Goal: Task Accomplishment & Management: Manage account settings

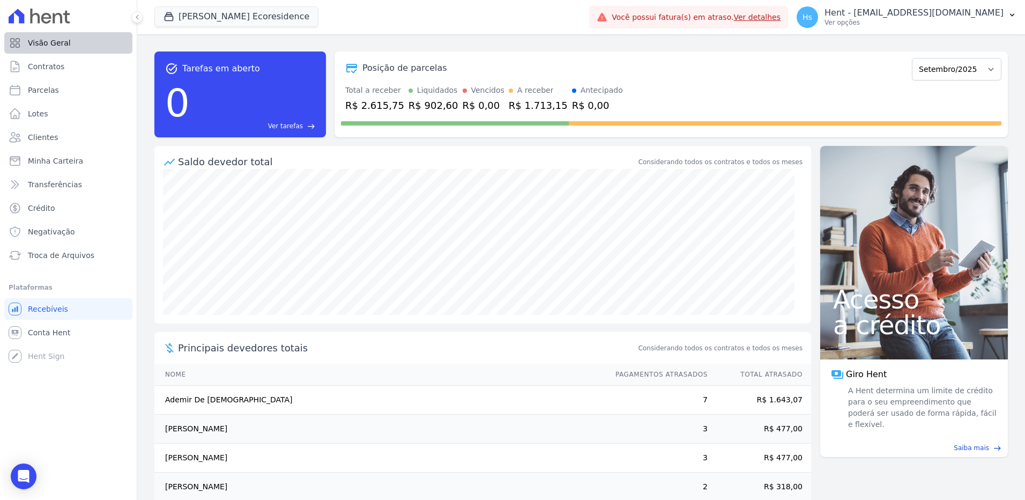
scroll to position [48, 0]
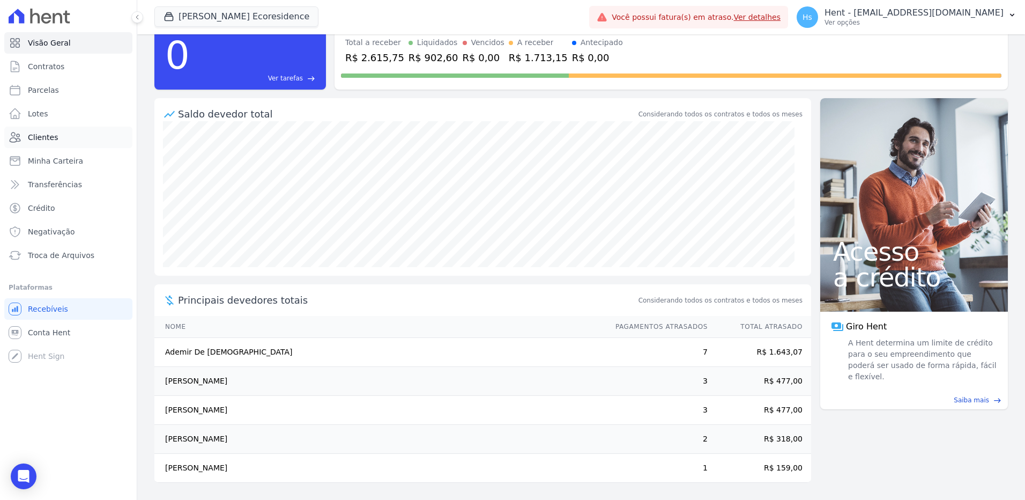
click at [41, 142] on span "Clientes" at bounding box center [43, 137] width 30 height 11
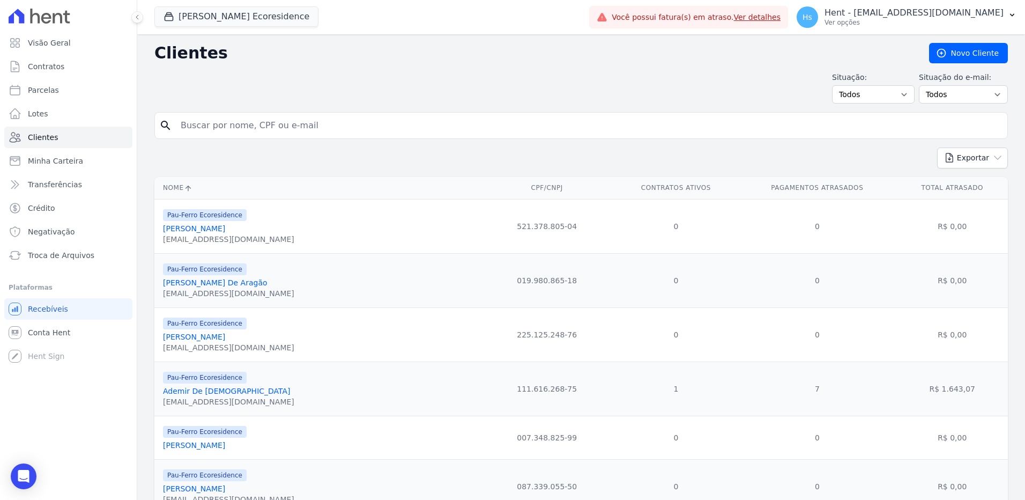
click at [228, 133] on input "search" at bounding box center [588, 125] width 829 height 21
paste input "[PERSON_NAME]"
type input "[PERSON_NAME]"
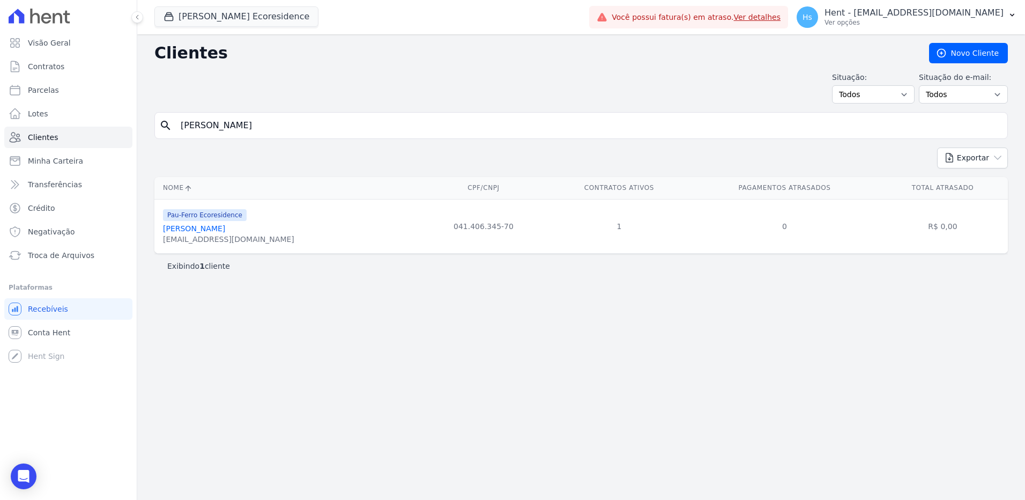
click at [205, 229] on link "[PERSON_NAME]" at bounding box center [194, 228] width 62 height 9
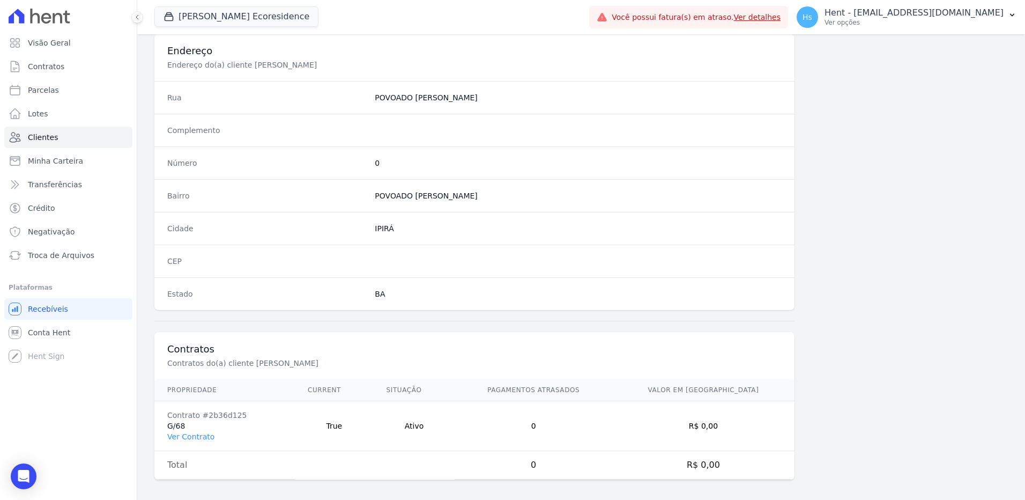
scroll to position [503, 0]
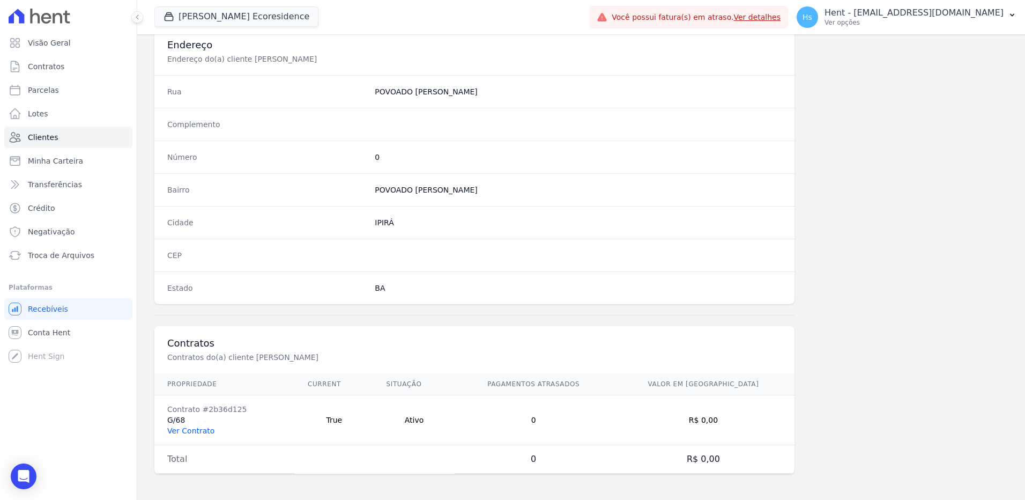
click at [199, 432] on link "Ver Contrato" at bounding box center [190, 430] width 47 height 9
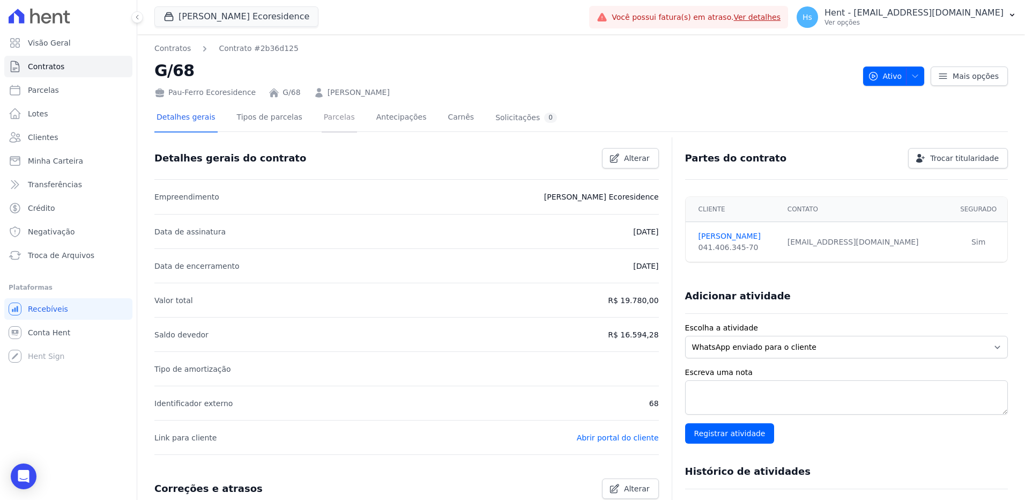
click at [330, 124] on link "Parcelas" at bounding box center [339, 118] width 35 height 28
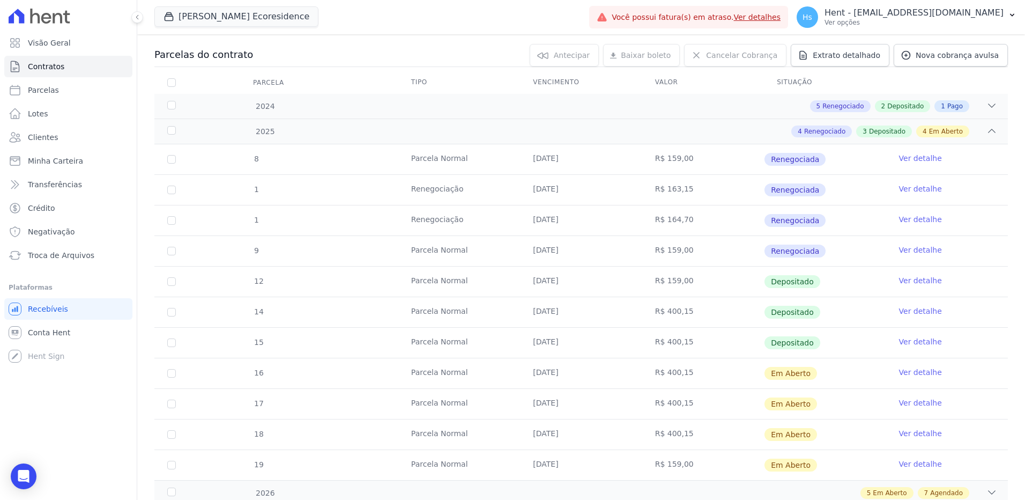
scroll to position [54, 0]
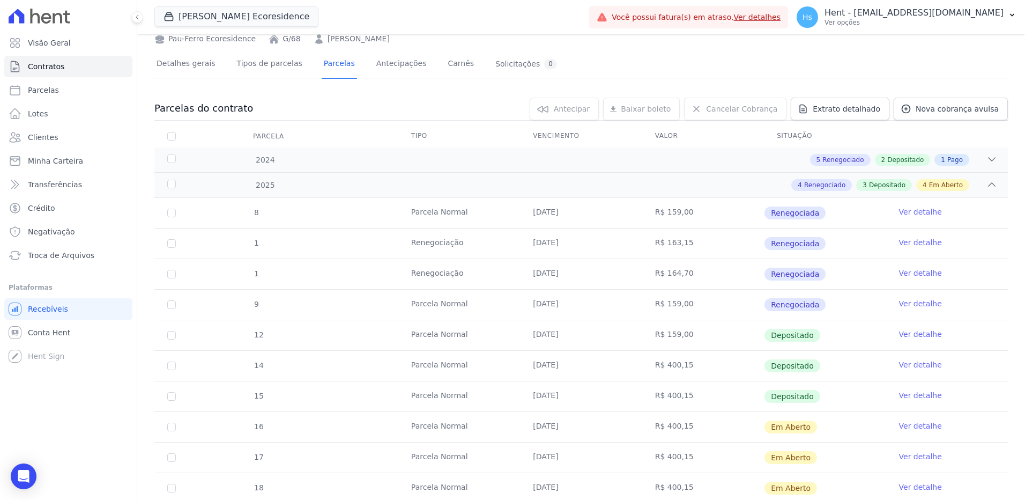
click at [903, 395] on link "Ver detalhe" at bounding box center [920, 395] width 43 height 11
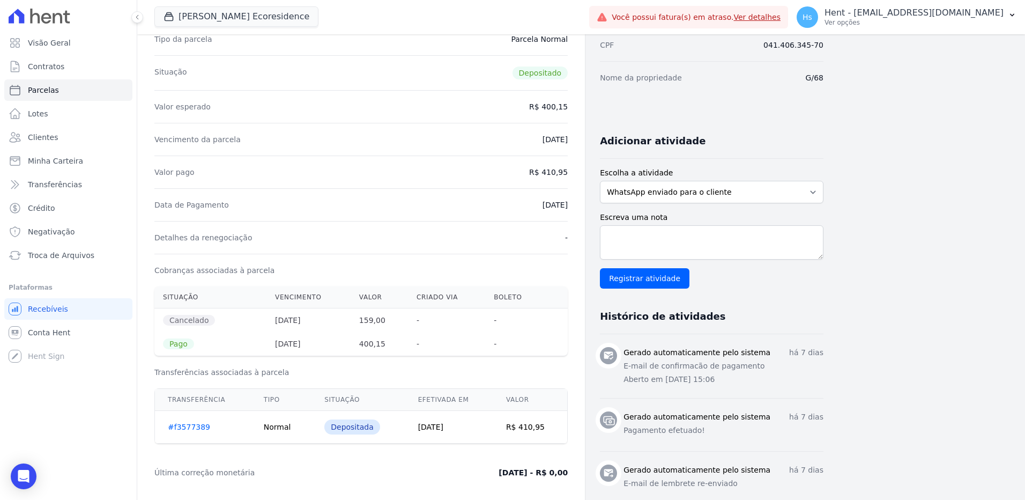
scroll to position [161, 0]
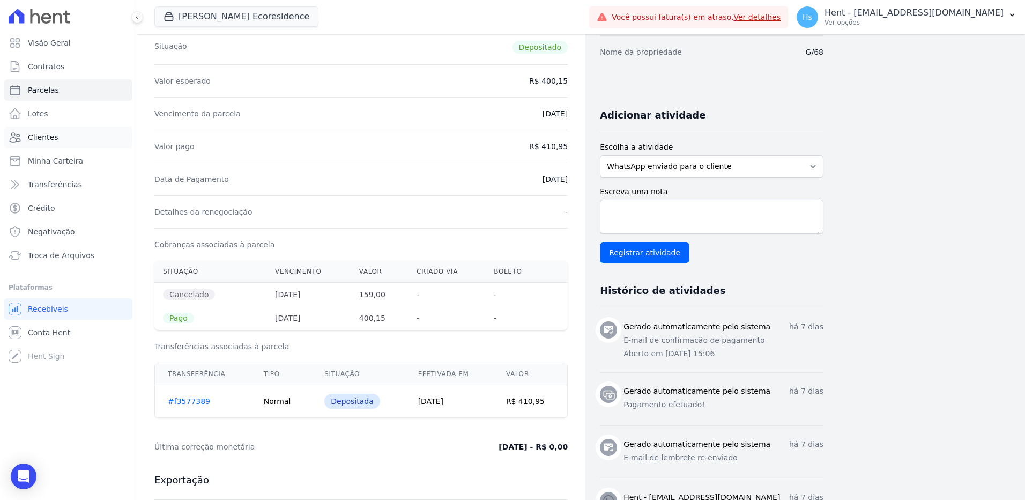
click at [26, 127] on link "Clientes" at bounding box center [68, 137] width 128 height 21
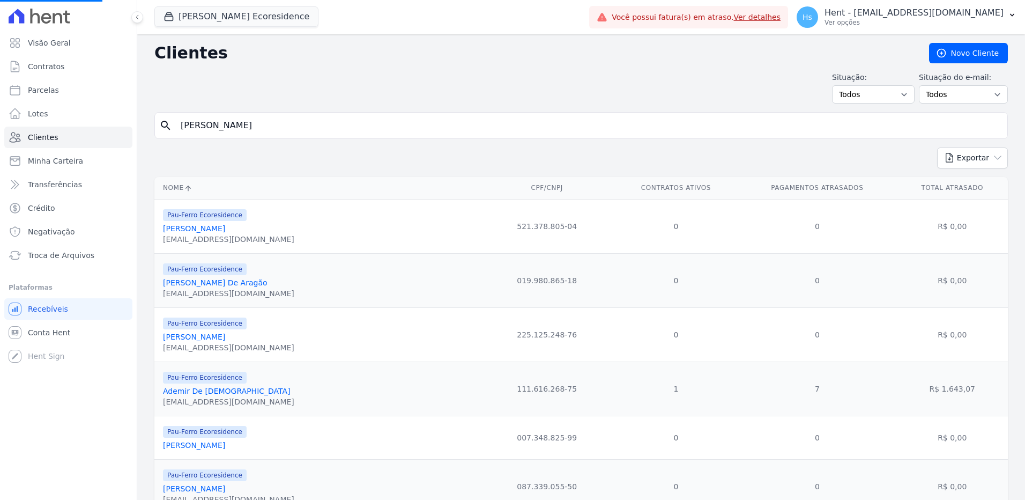
click at [227, 124] on input "Ednéia Oliveira Santos" at bounding box center [588, 125] width 829 height 21
click at [227, 124] on input "search" at bounding box center [588, 125] width 829 height 21
paste input "Eliene Oliveira Santos"
type input "Eliene Oliveira Santo"
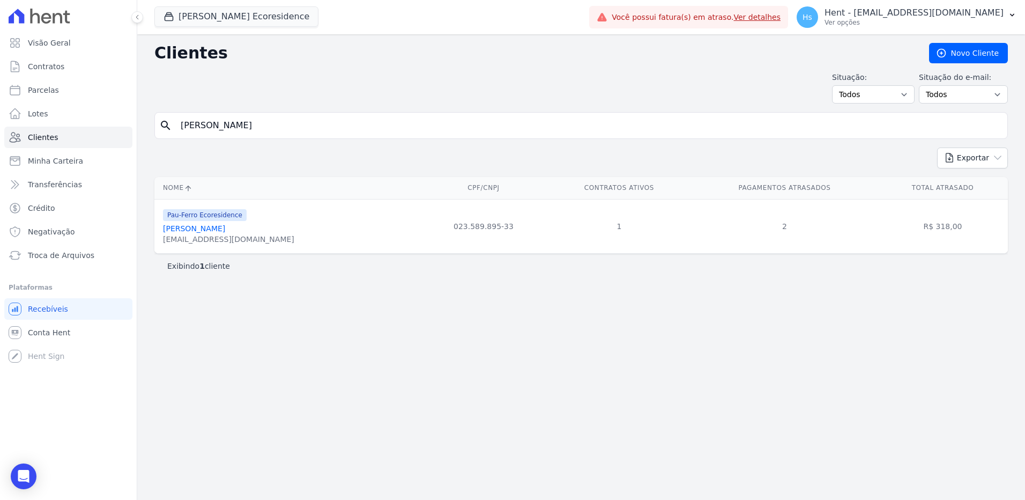
click at [203, 230] on link "Eliene Oliveira Santos" at bounding box center [194, 228] width 62 height 9
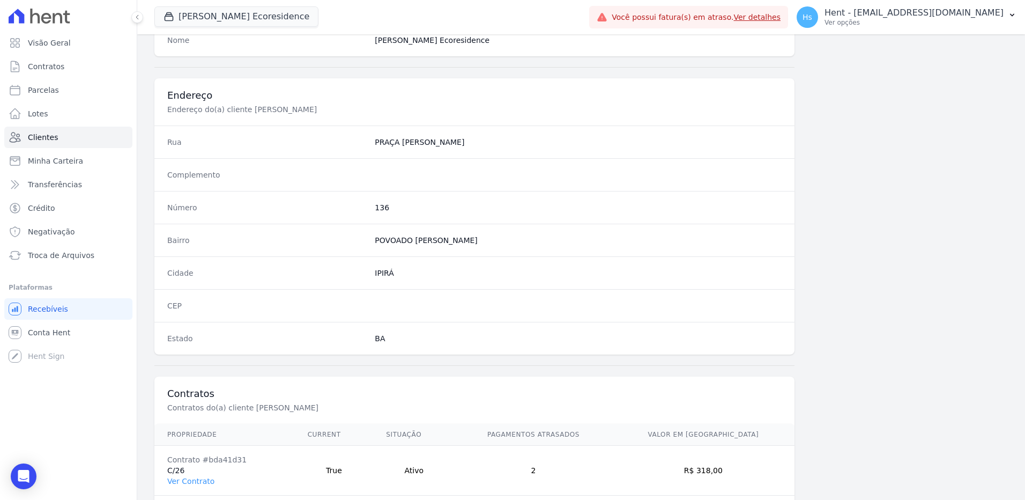
scroll to position [503, 0]
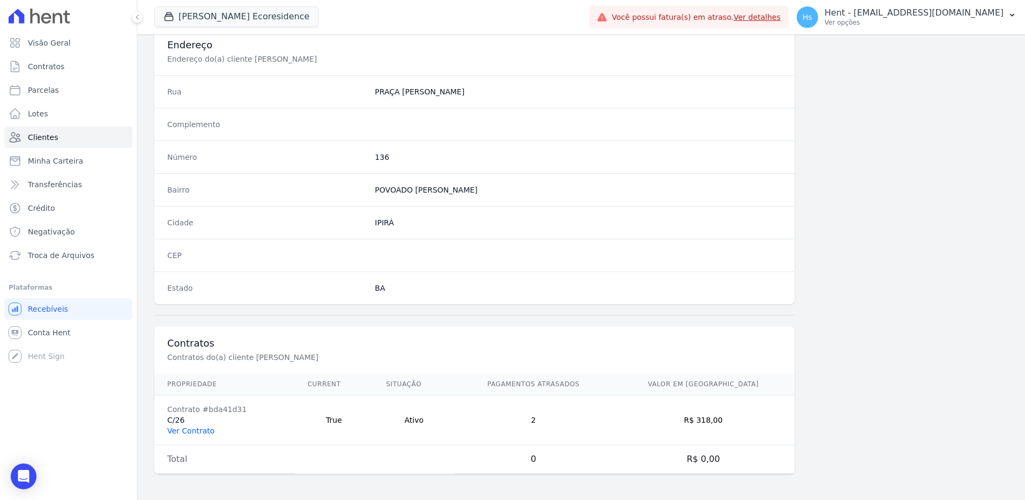
click at [198, 432] on link "Ver Contrato" at bounding box center [190, 430] width 47 height 9
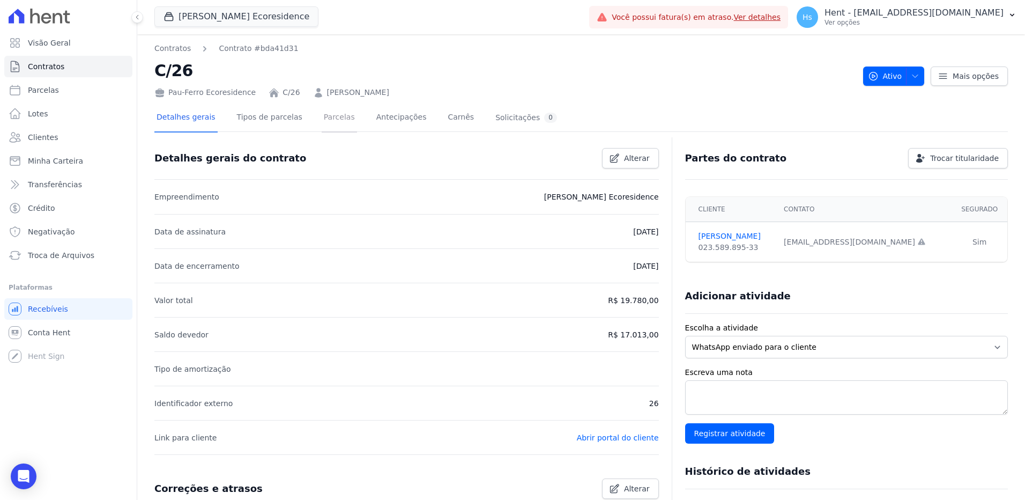
click at [328, 117] on link "Parcelas" at bounding box center [339, 118] width 35 height 28
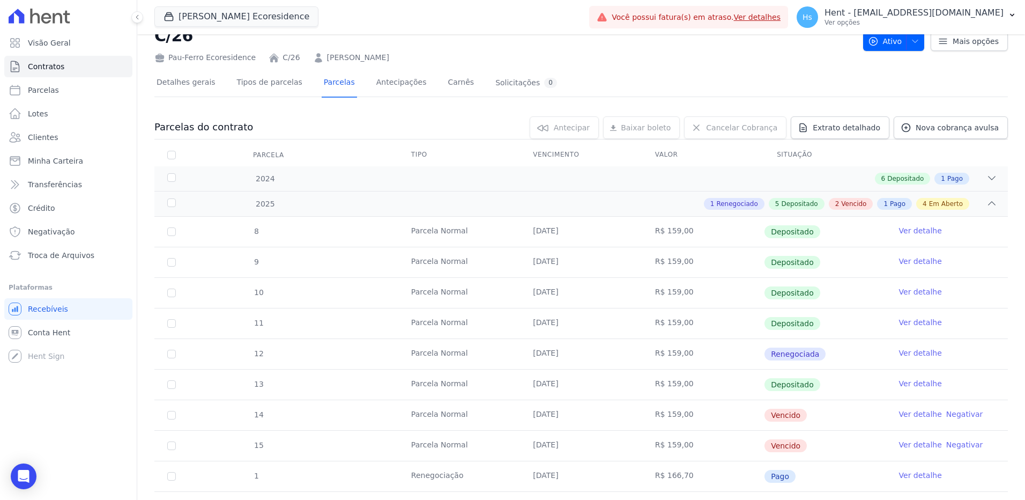
scroll to position [54, 0]
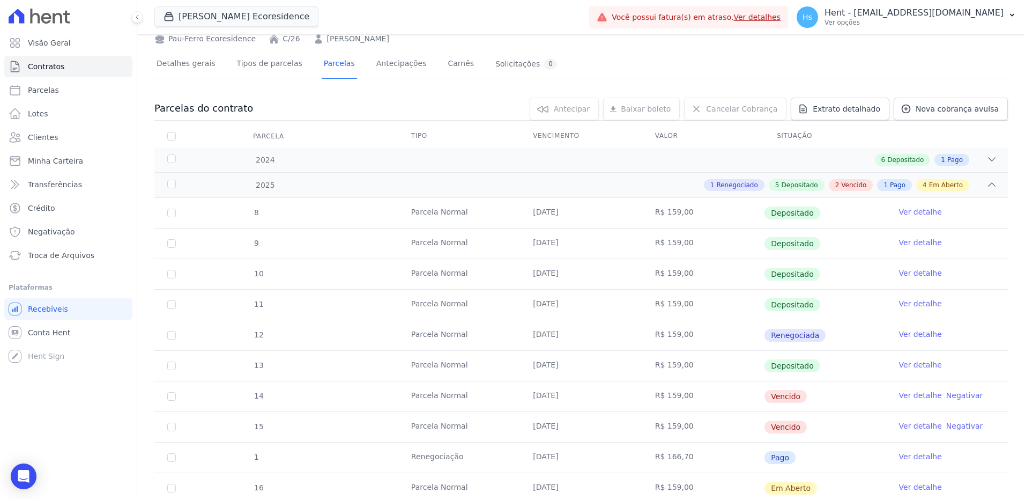
click at [909, 399] on link "Ver detalhe" at bounding box center [920, 395] width 43 height 11
click at [909, 428] on link "Ver detalhe" at bounding box center [920, 425] width 43 height 11
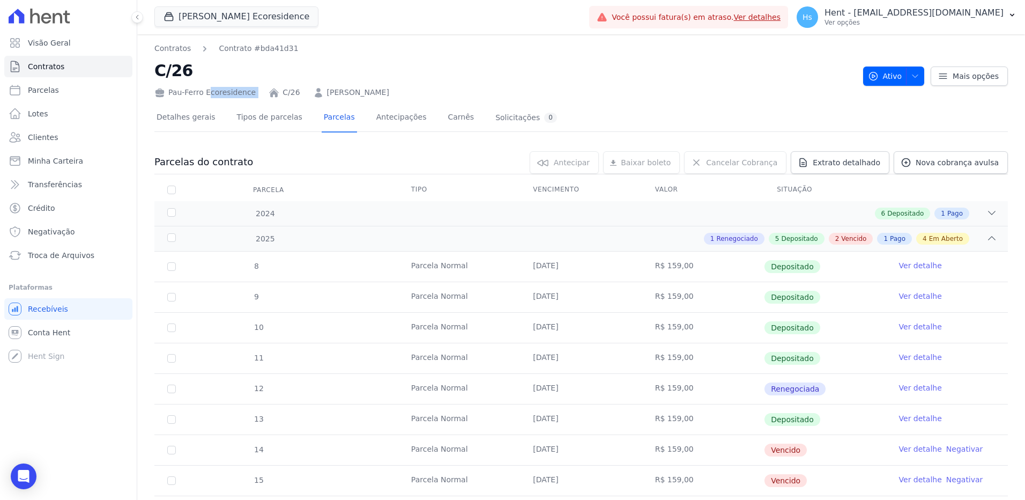
drag, startPoint x: 247, startPoint y: 92, endPoint x: 256, endPoint y: 96, distance: 9.8
click at [256, 96] on div "Pau-Ferro Ecoresidence C/26 ELIENE OLIVEIRA SANTOS" at bounding box center [504, 91] width 700 height 16
drag, startPoint x: 256, startPoint y: 96, endPoint x: 239, endPoint y: 94, distance: 17.3
copy div "Pau-Ferro Ecoresidence"
click at [42, 136] on span "Clientes" at bounding box center [43, 137] width 30 height 11
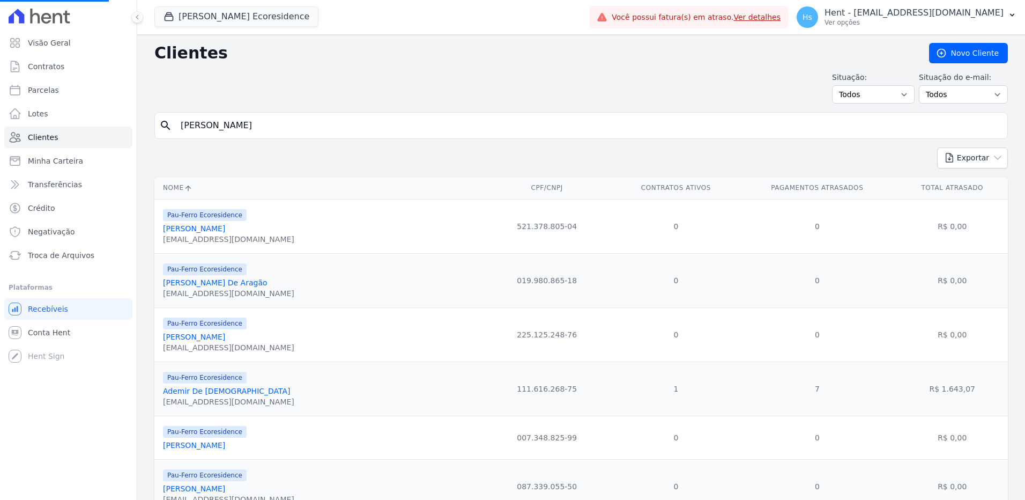
click at [281, 129] on input "Eliene Oliveira Santo" at bounding box center [588, 125] width 829 height 21
click at [281, 129] on input "search" at bounding box center [588, 125] width 829 height 21
type input "Jucelia De Jesus Oliveira"
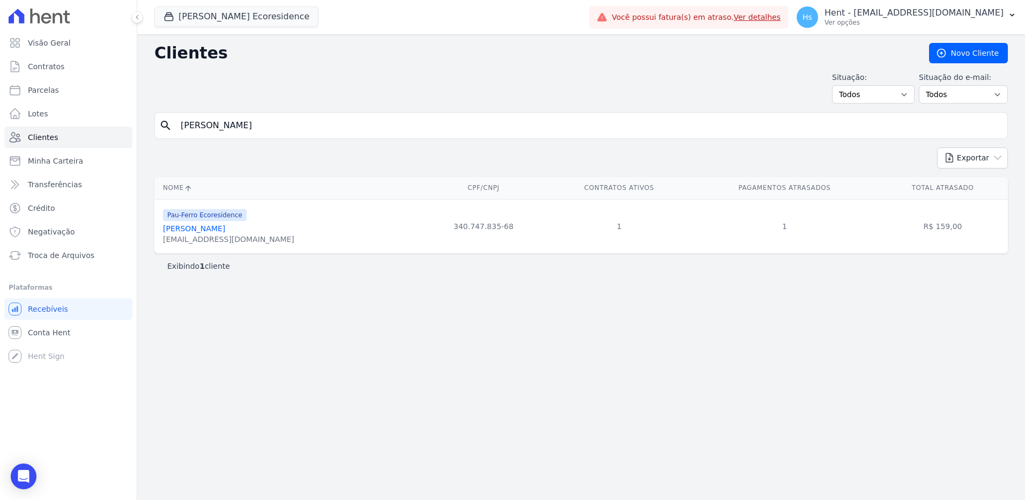
click at [207, 225] on link "Jucelia De Jesus Oliveira" at bounding box center [194, 228] width 62 height 9
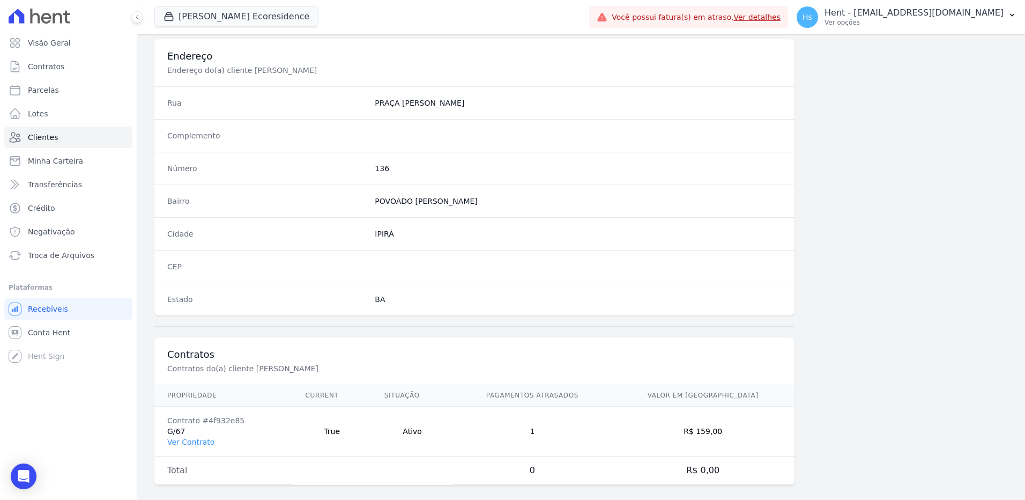
scroll to position [503, 0]
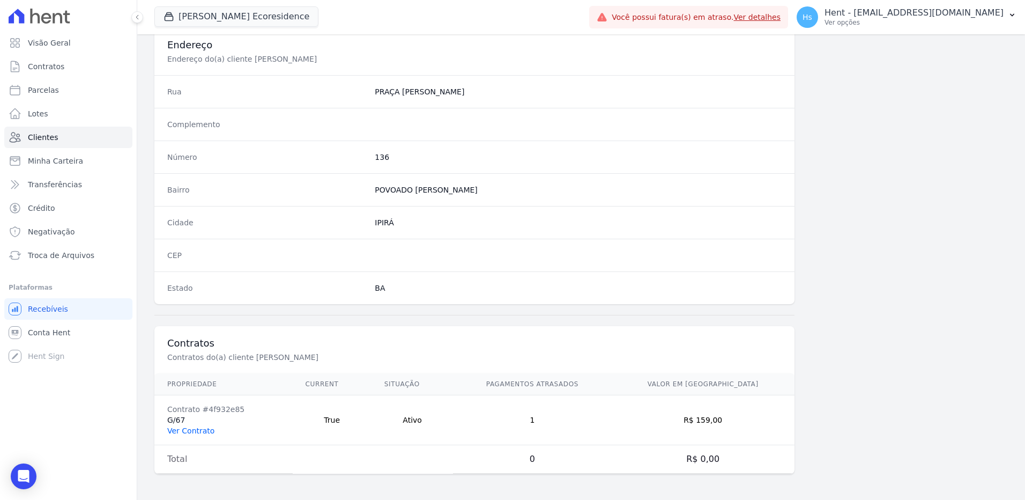
click at [189, 432] on link "Ver Contrato" at bounding box center [190, 430] width 47 height 9
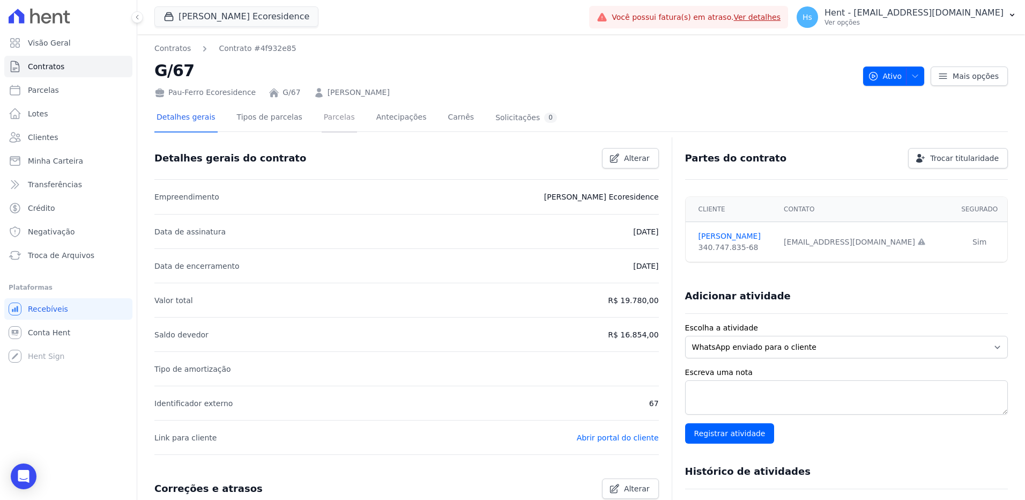
click at [329, 122] on link "Parcelas" at bounding box center [339, 118] width 35 height 28
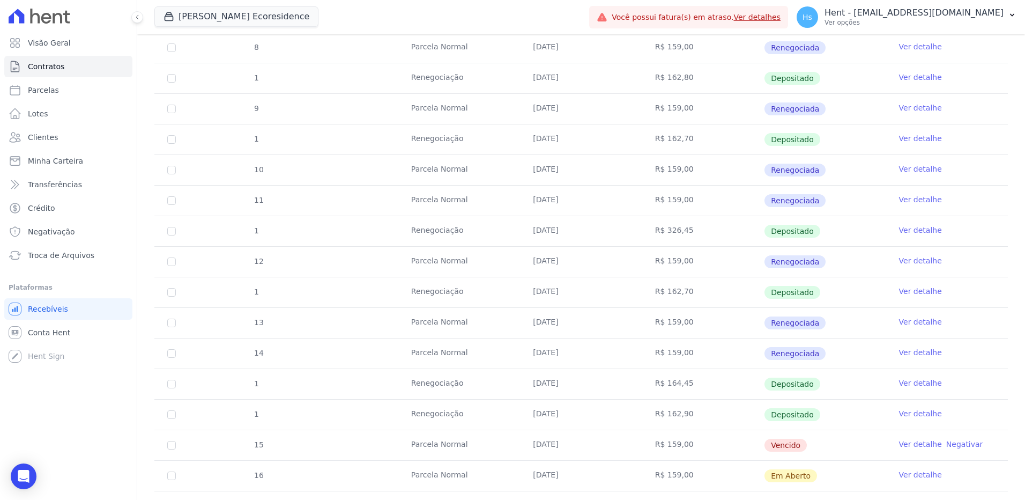
scroll to position [268, 0]
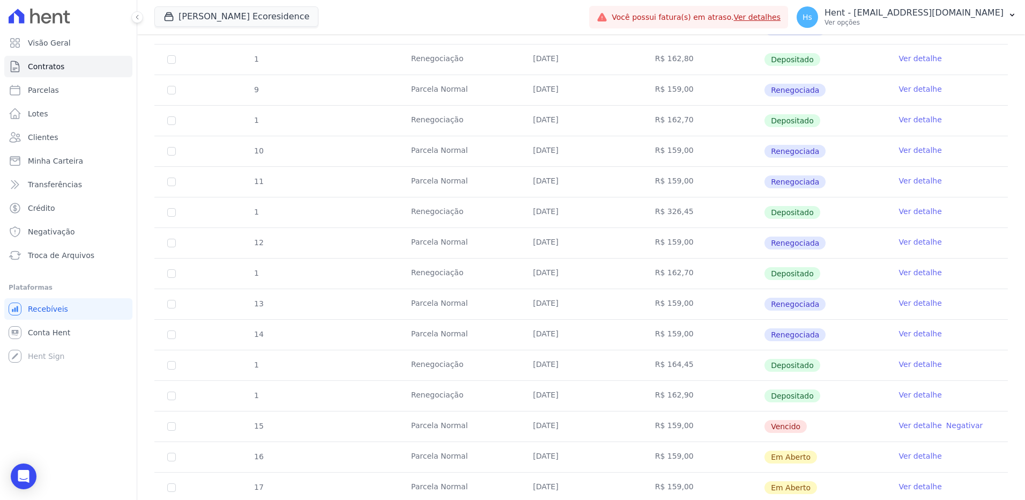
click at [907, 424] on link "Ver detalhe" at bounding box center [920, 425] width 43 height 11
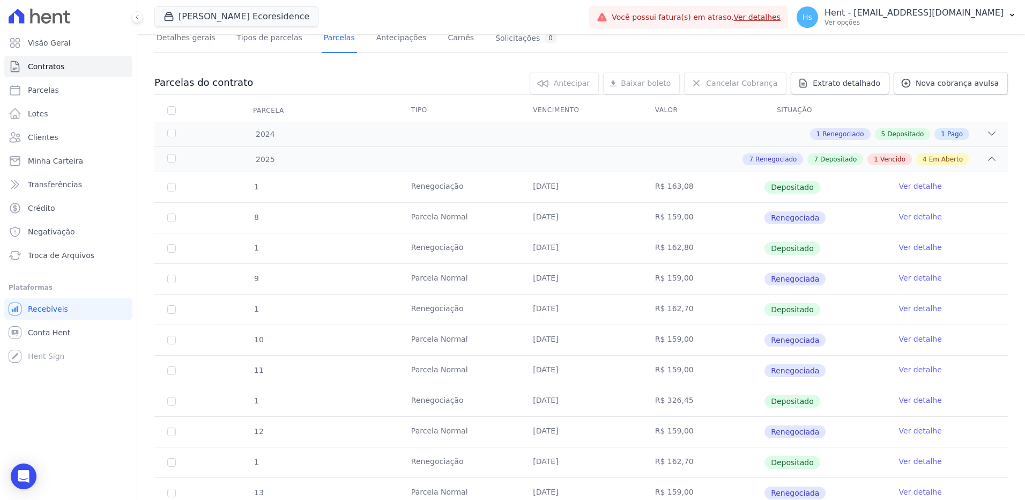
scroll to position [54, 0]
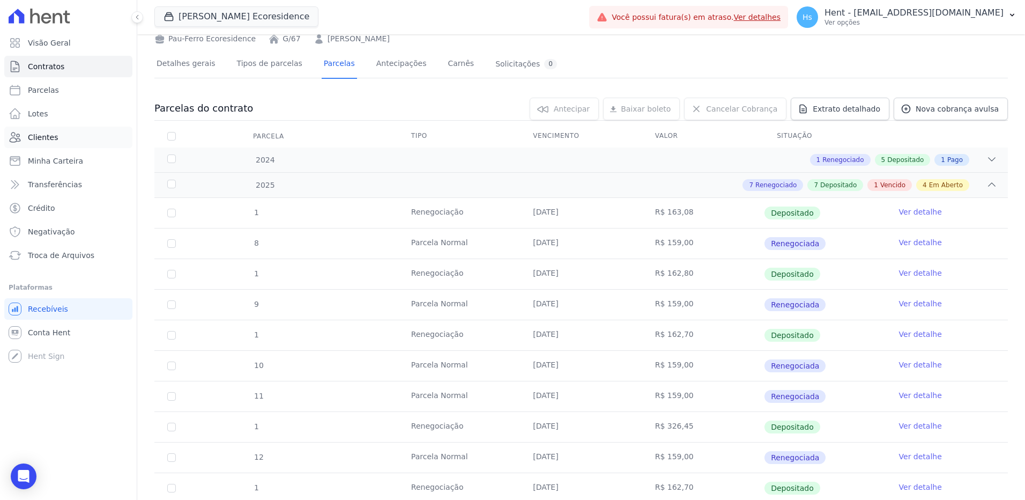
click at [61, 141] on link "Clientes" at bounding box center [68, 137] width 128 height 21
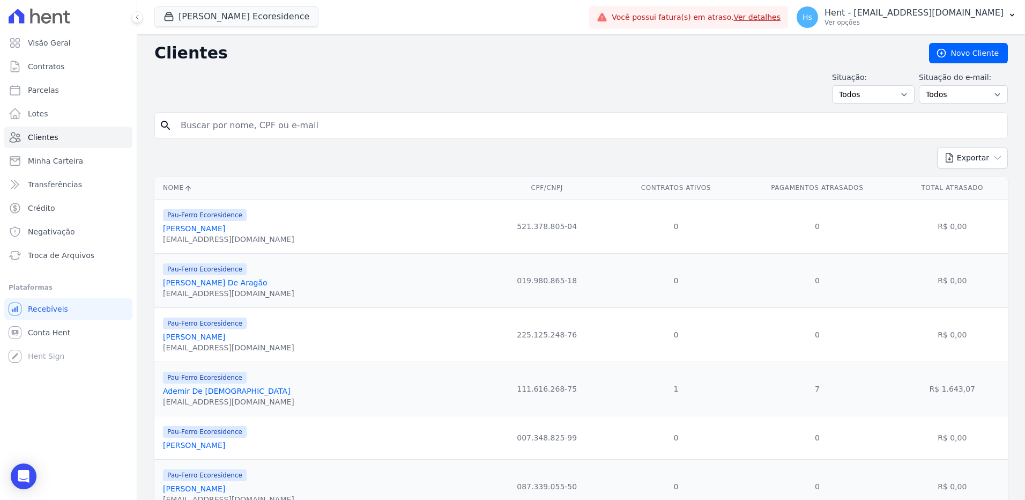
click at [242, 131] on input "search" at bounding box center [588, 125] width 829 height 21
paste input "Ana Maria Alves"
type input "Ana Maria Alves"
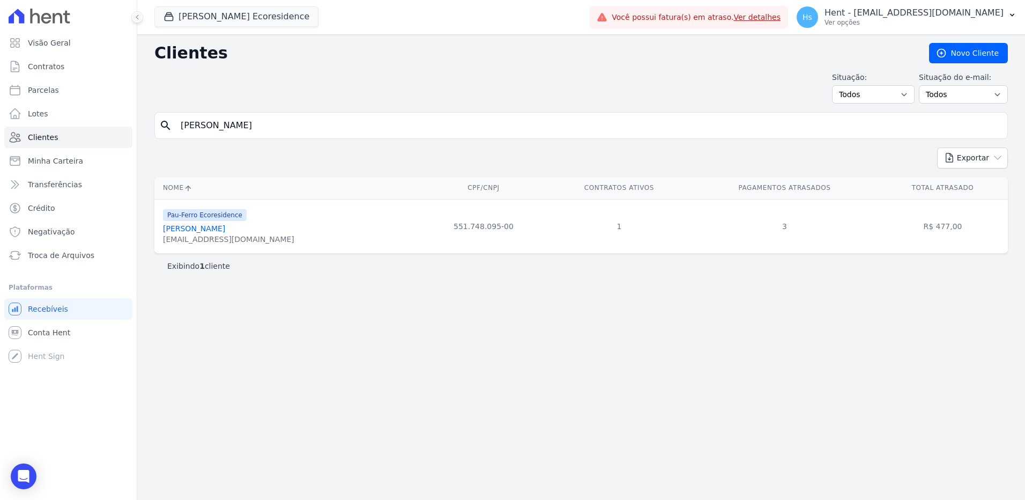
click at [190, 233] on link "Ana Maria Alves" at bounding box center [194, 228] width 62 height 9
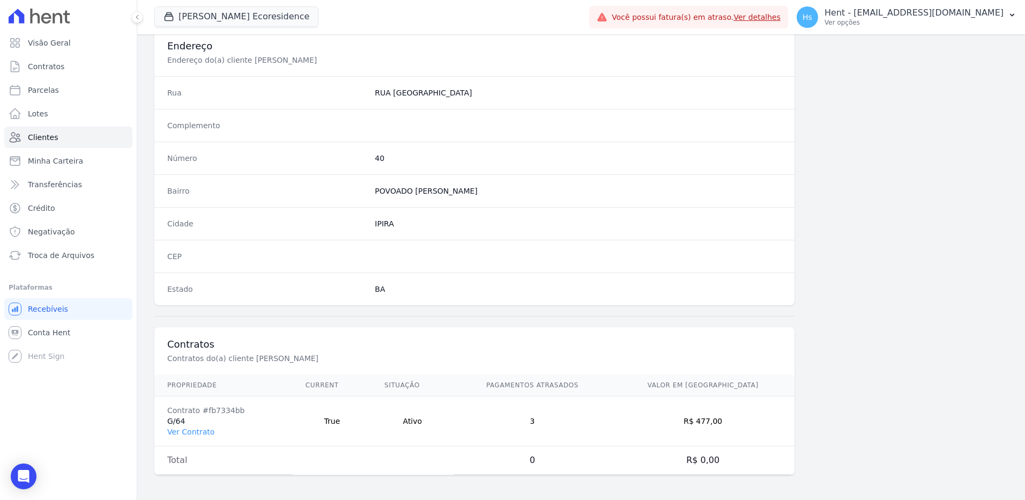
scroll to position [503, 0]
click at [200, 434] on link "Ver Contrato" at bounding box center [190, 430] width 47 height 9
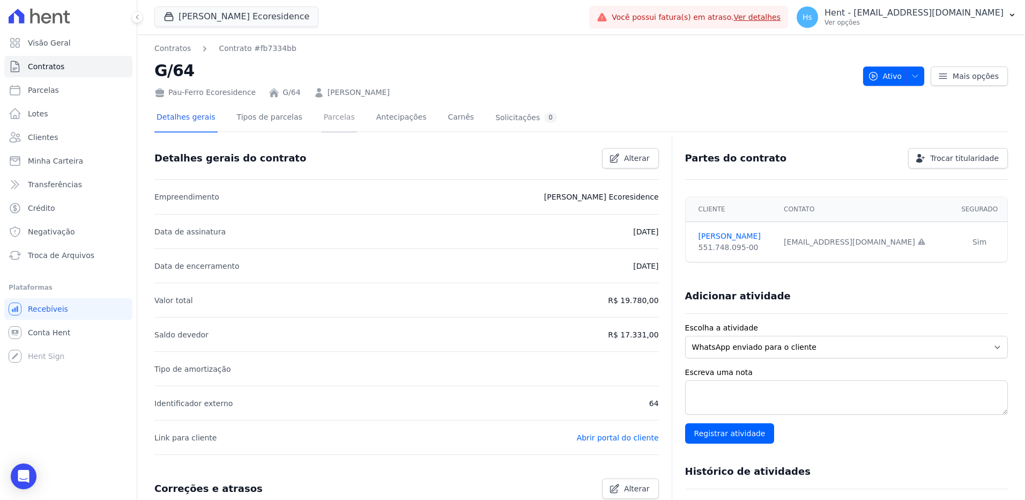
click at [326, 124] on link "Parcelas" at bounding box center [339, 118] width 35 height 28
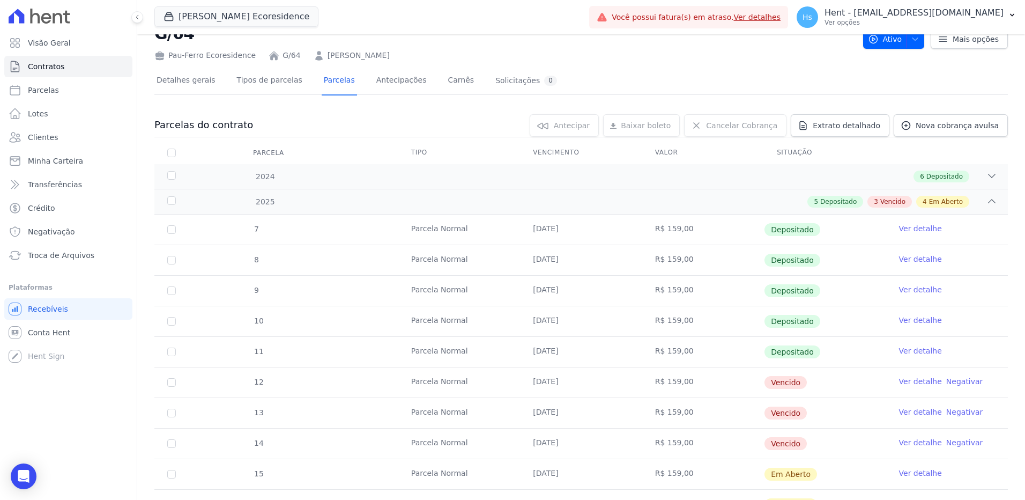
scroll to position [107, 0]
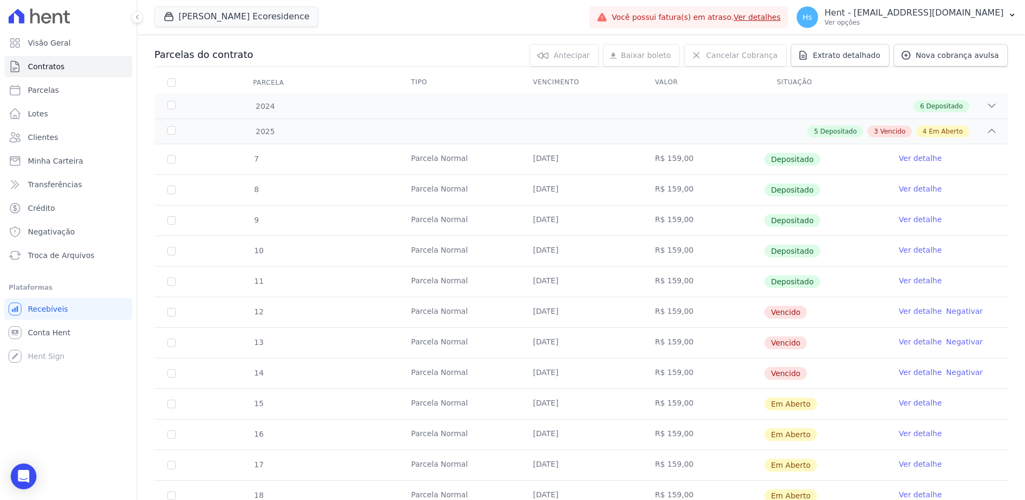
drag, startPoint x: 912, startPoint y: 311, endPoint x: 912, endPoint y: 322, distance: 10.2
click at [912, 311] on link "Ver detalhe" at bounding box center [920, 311] width 43 height 11
click at [906, 340] on link "Ver detalhe" at bounding box center [920, 341] width 43 height 11
click at [910, 375] on link "Ver detalhe" at bounding box center [920, 372] width 43 height 11
click at [49, 136] on span "Clientes" at bounding box center [43, 137] width 30 height 11
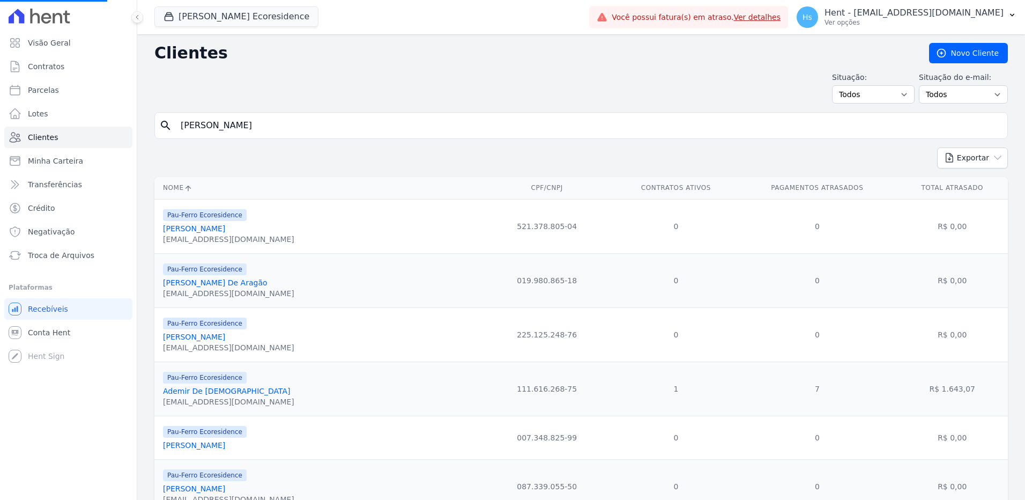
click at [220, 127] on input "Ana Maria Alves" at bounding box center [588, 125] width 829 height 21
type input "Jaguaraci Bulhoes"
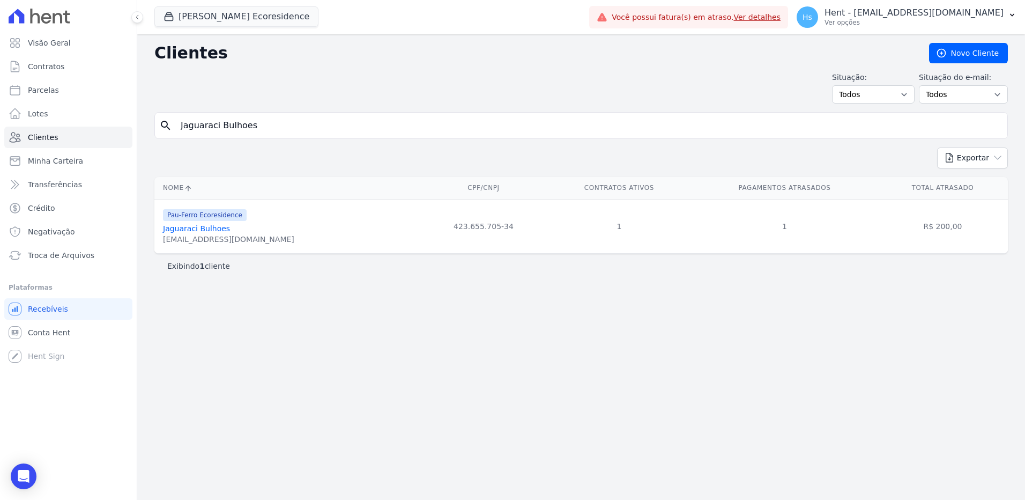
click at [210, 231] on link "Jaguaraci Bulhoes" at bounding box center [196, 228] width 67 height 9
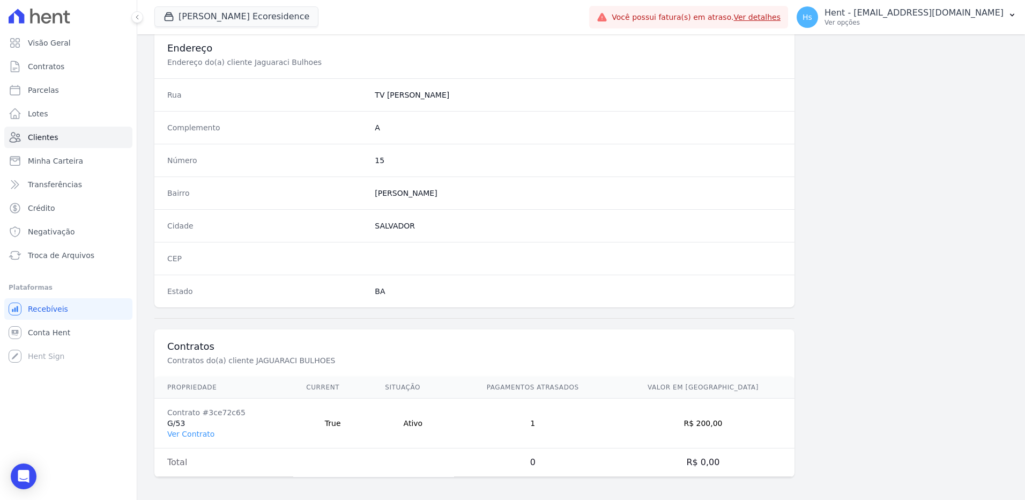
scroll to position [503, 0]
click at [191, 428] on link "Ver Contrato" at bounding box center [190, 430] width 47 height 9
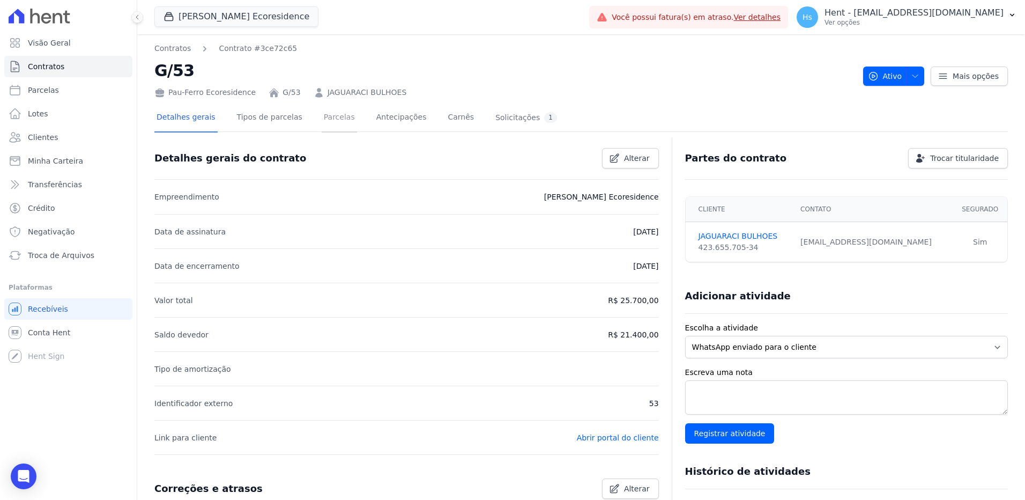
click at [322, 123] on link "Parcelas" at bounding box center [339, 118] width 35 height 28
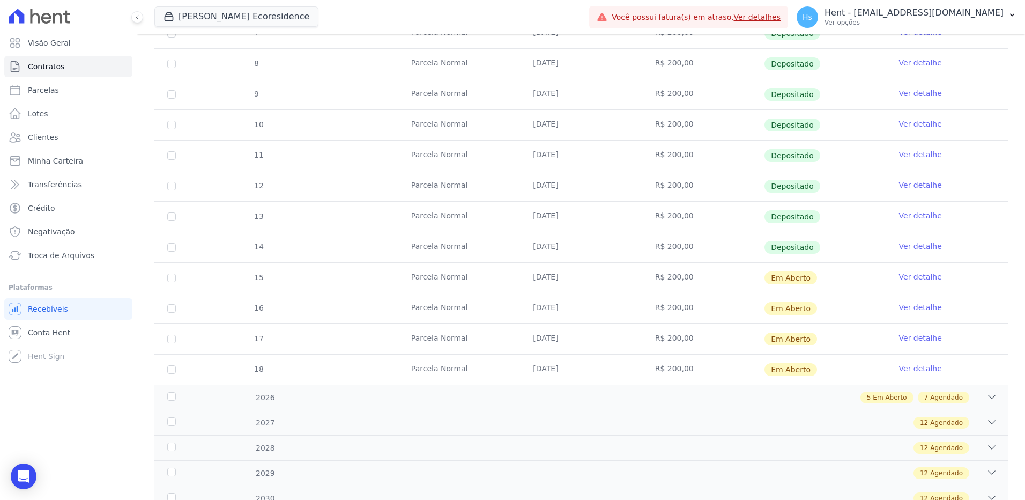
scroll to position [214, 0]
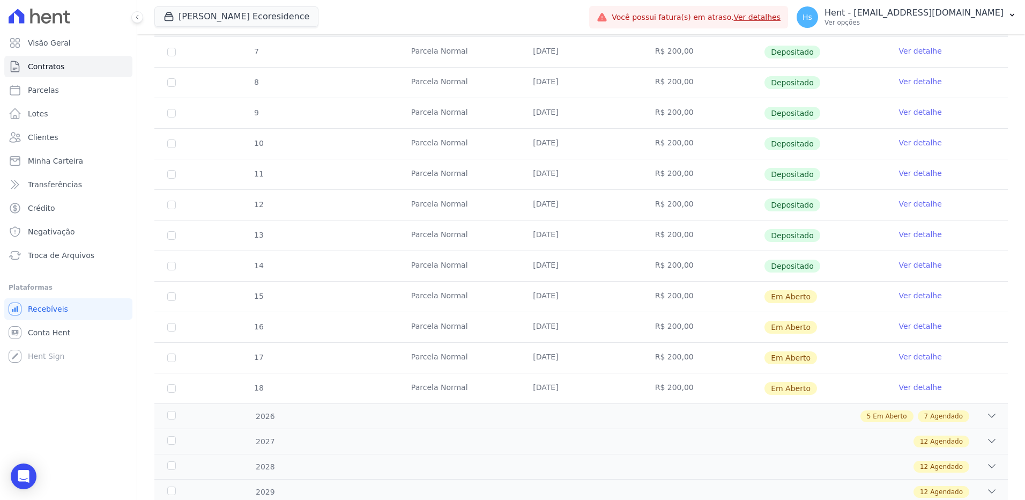
click at [914, 263] on link "Ver detalhe" at bounding box center [920, 264] width 43 height 11
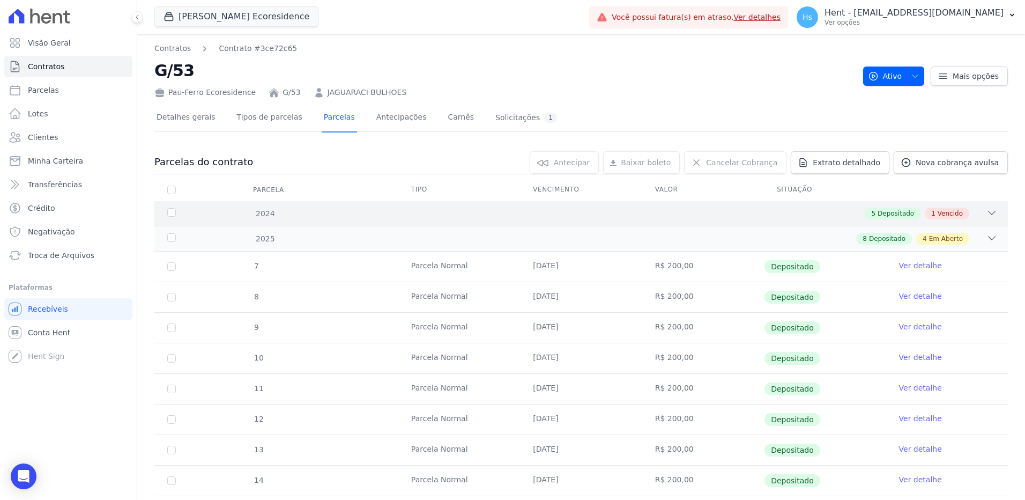
click at [988, 214] on icon at bounding box center [991, 212] width 11 height 11
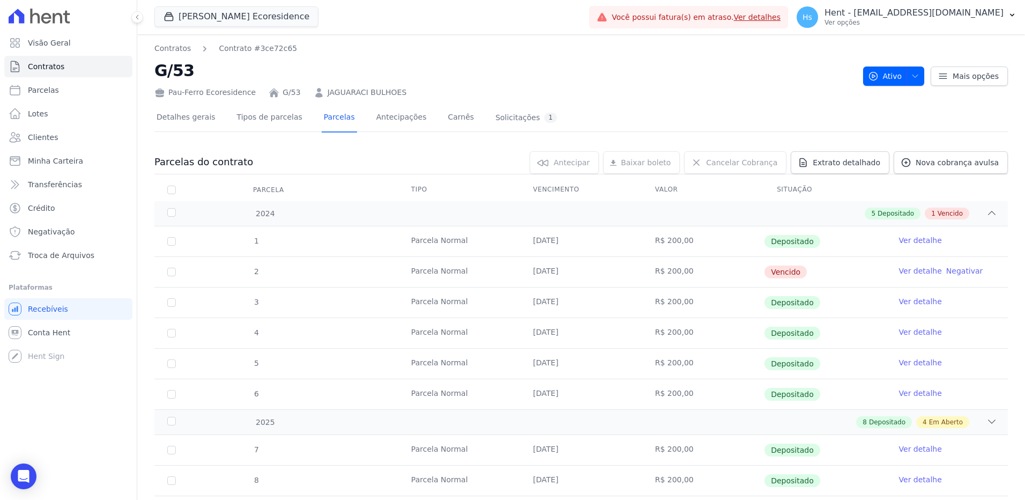
click at [914, 271] on link "Ver detalhe" at bounding box center [920, 270] width 43 height 11
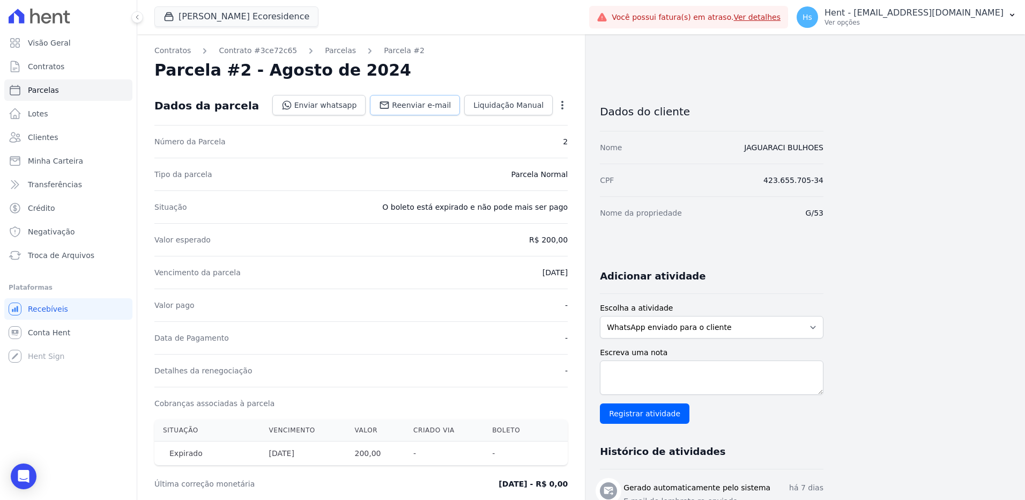
click at [415, 109] on span "Reenviar e-mail" at bounding box center [421, 105] width 59 height 11
click at [414, 113] on link "Reenviar e-mail" at bounding box center [415, 105] width 90 height 20
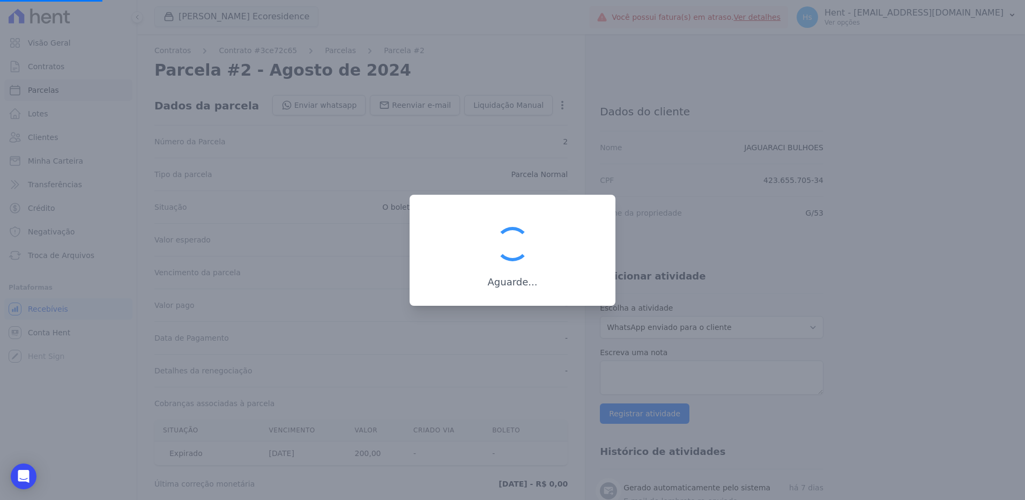
click at [787, 374] on div at bounding box center [512, 250] width 1025 height 500
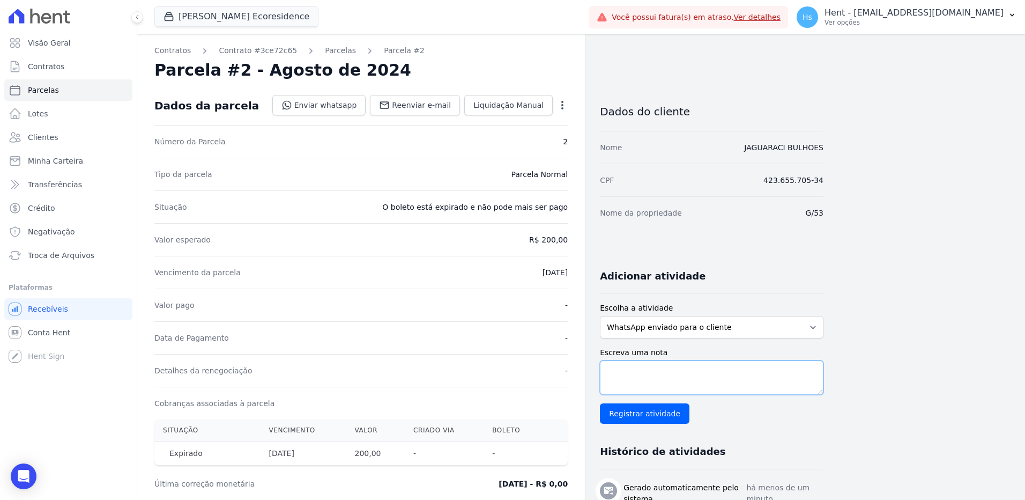
click at [644, 373] on textarea "Escreva uma nota" at bounding box center [712, 377] width 224 height 34
paste textarea "Enviado e-mail e WhatsApp, aguardando interação do cliente."
type textarea "Enviado e-mail e WhatsApp, aguardando interação do cliente."
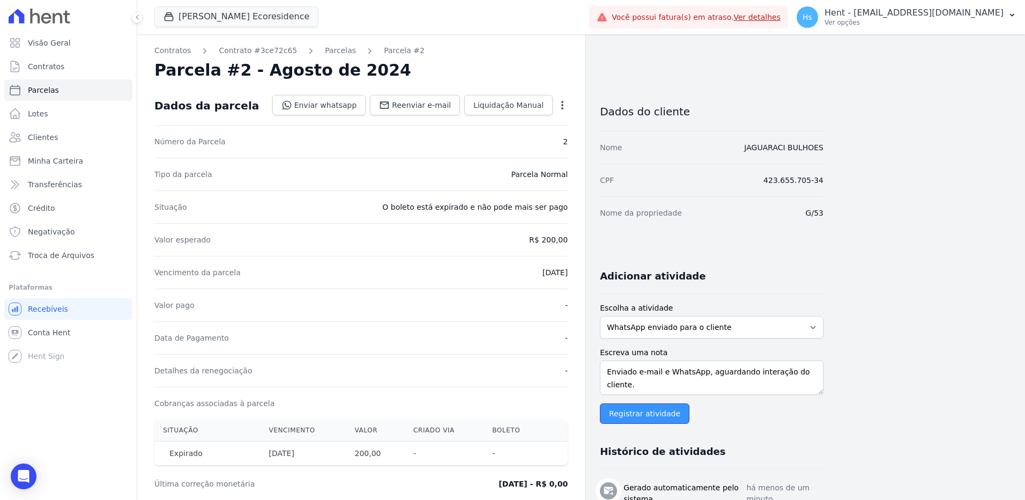
click at [655, 417] on input "Registrar atividade" at bounding box center [645, 413] width 90 height 20
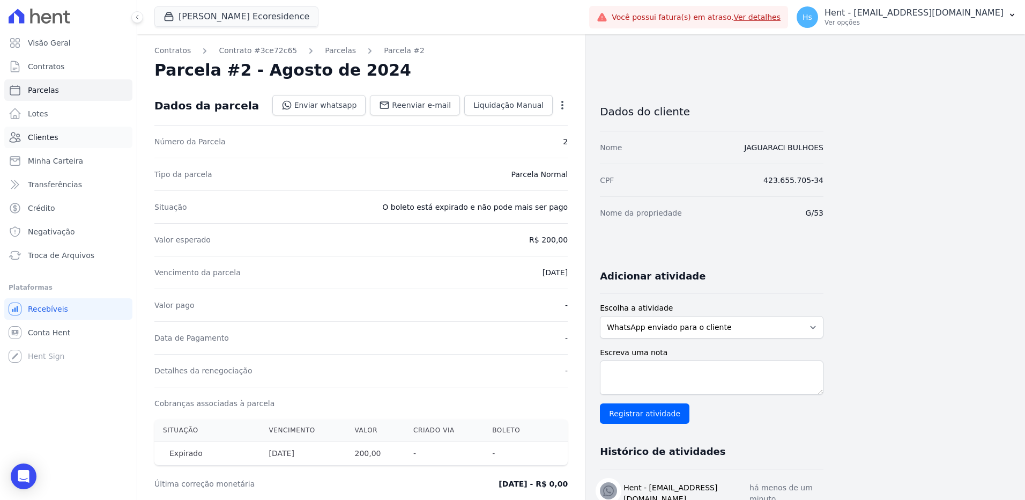
click at [51, 137] on span "Clientes" at bounding box center [43, 137] width 30 height 11
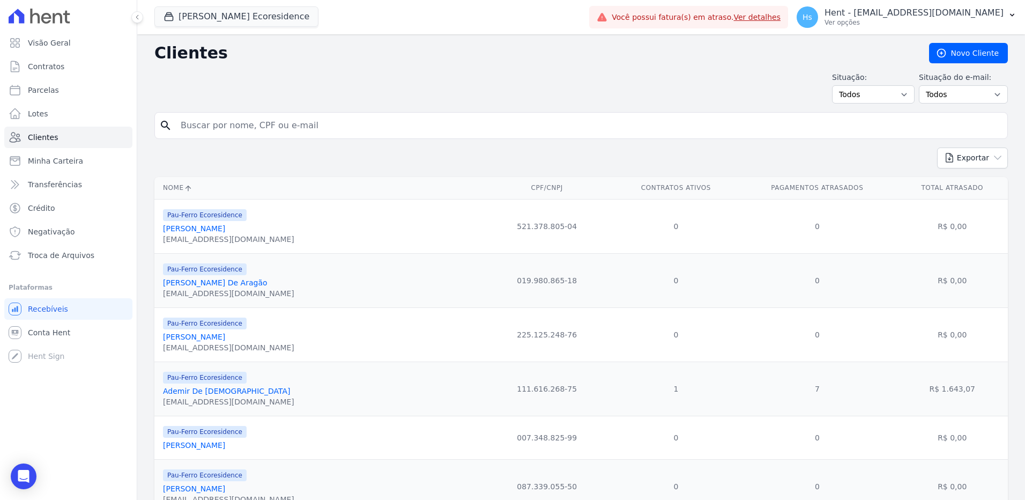
click at [249, 132] on input "search" at bounding box center [588, 125] width 829 height 21
paste input "Paulo Roberto Gomes Pithon Nascimento"
type input "Paulo Roberto Gomes Pithon Nascimento"
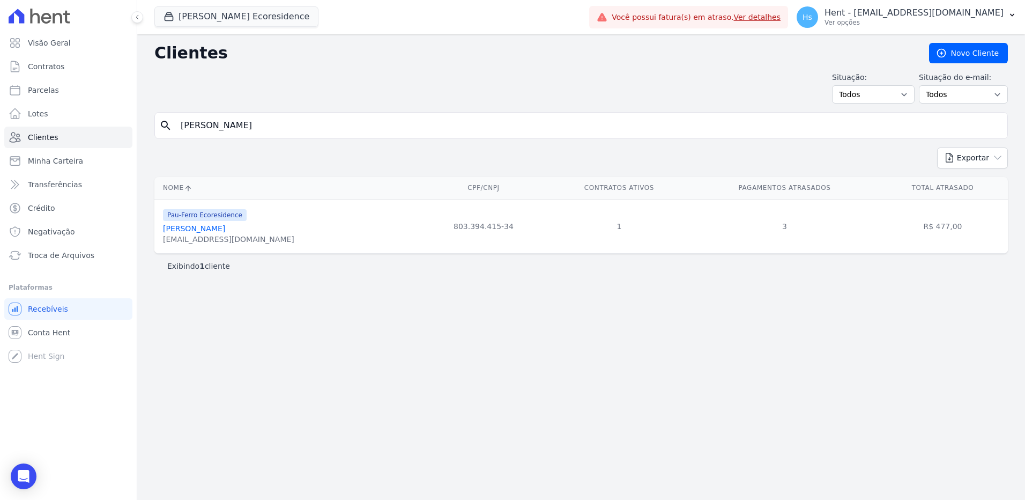
click at [225, 228] on link "Paulo Roberto Gomes Pithon Nascimento" at bounding box center [194, 228] width 62 height 9
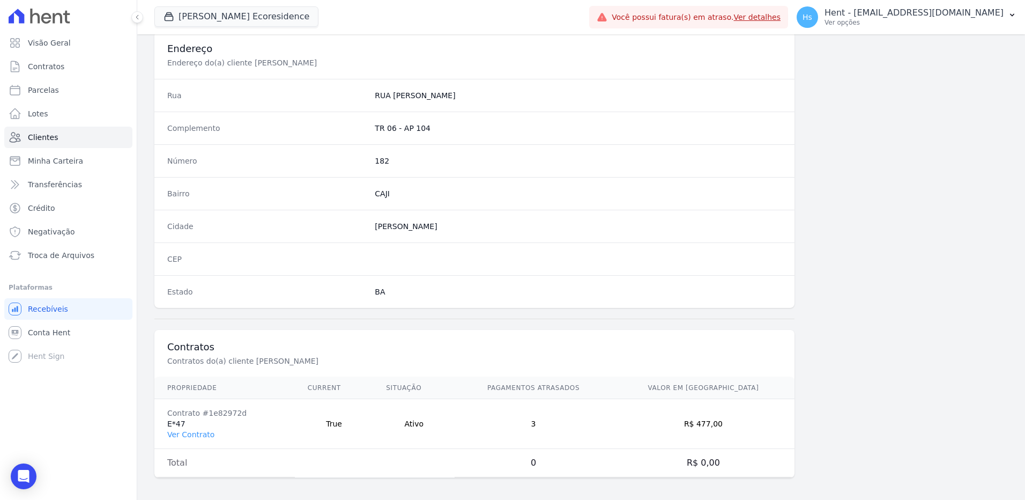
scroll to position [503, 0]
click at [165, 430] on td "Contrato #1e82972d E*47 Ver Contrato" at bounding box center [224, 420] width 140 height 50
click at [174, 431] on link "Ver Contrato" at bounding box center [190, 430] width 47 height 9
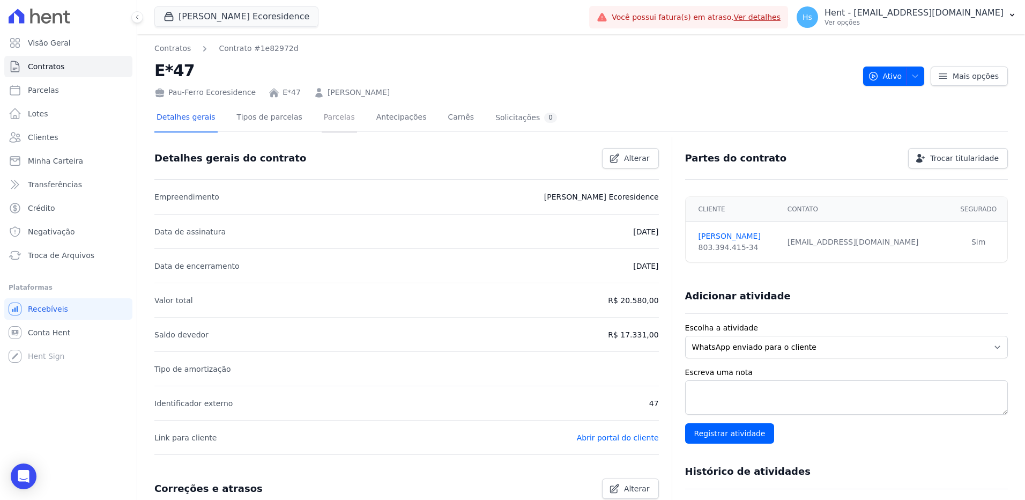
click at [326, 118] on link "Parcelas" at bounding box center [339, 118] width 35 height 28
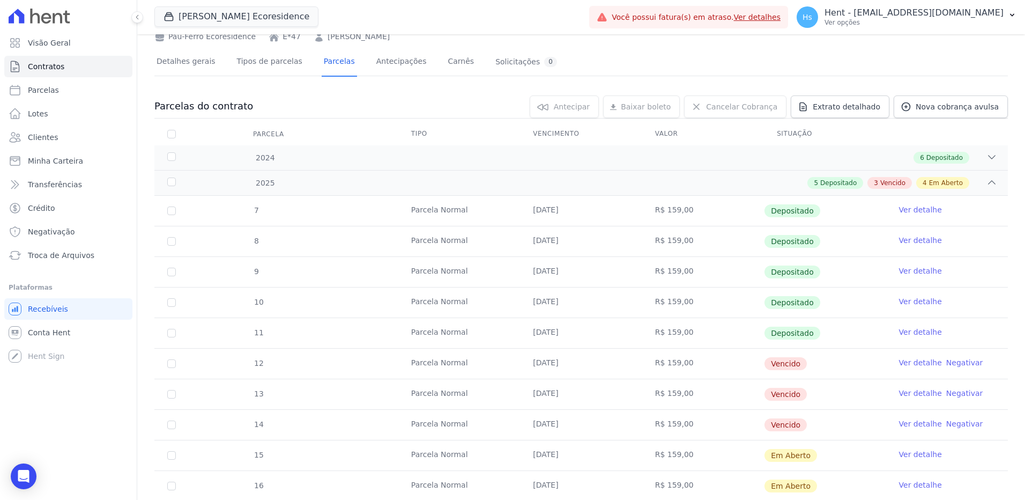
scroll to position [54, 0]
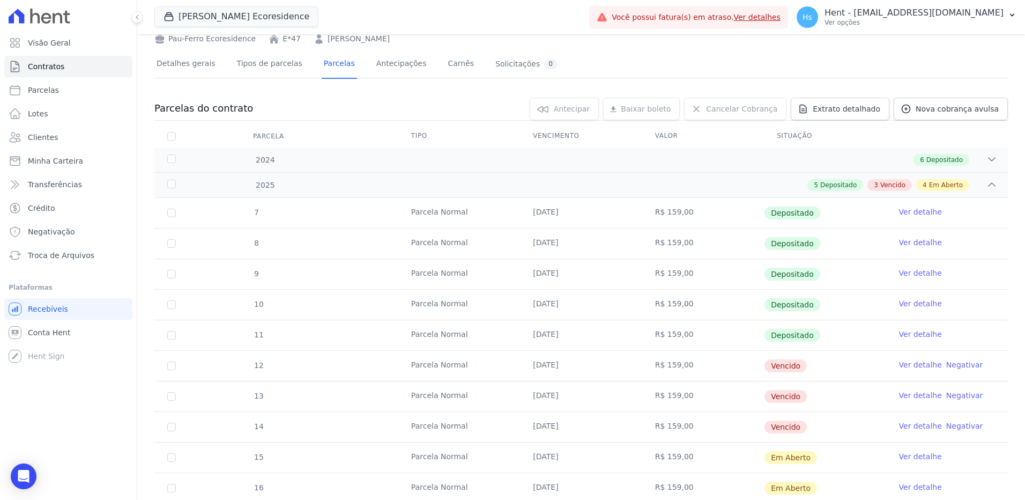
click at [914, 366] on link "Ver detalhe" at bounding box center [920, 364] width 43 height 11
click at [909, 396] on link "Ver detalhe" at bounding box center [920, 395] width 43 height 11
click at [909, 426] on link "Ver detalhe" at bounding box center [920, 425] width 43 height 11
click at [32, 139] on span "Clientes" at bounding box center [43, 137] width 30 height 11
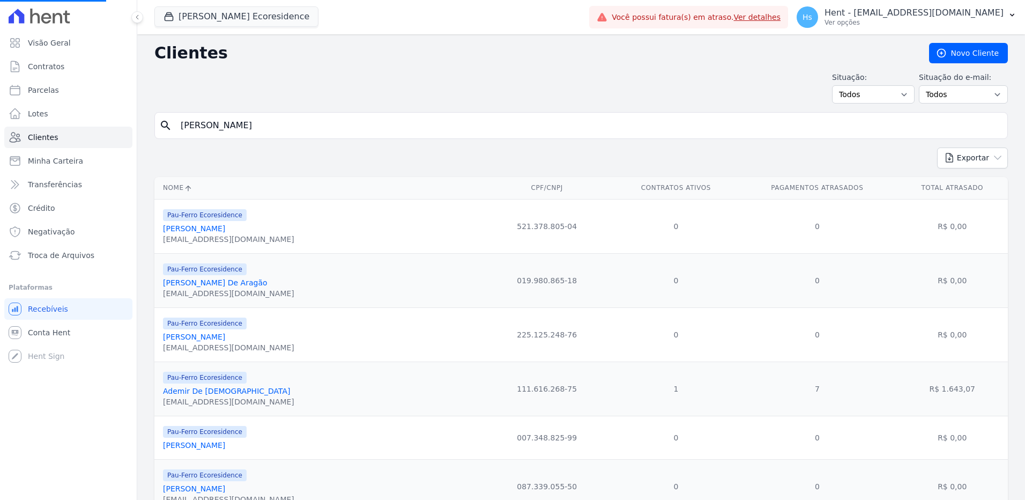
click at [257, 126] on input "Paulo Roberto Gomes Pithon Nascimento" at bounding box center [588, 125] width 829 height 21
click at [241, 128] on input "search" at bounding box center [588, 125] width 829 height 21
paste input "Ademir De Jesus"
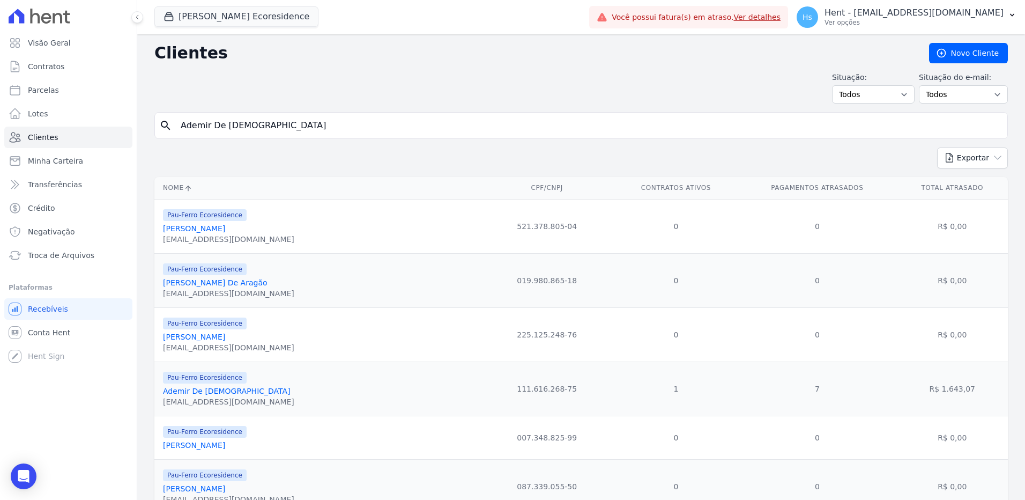
type input "Ademir De Jesus"
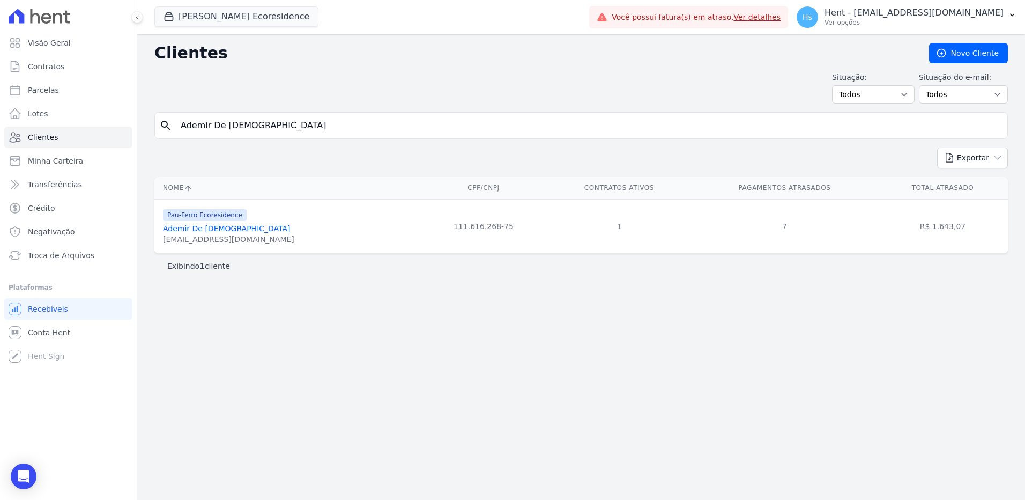
click at [195, 232] on link "Ademir De Jesus" at bounding box center [227, 228] width 128 height 9
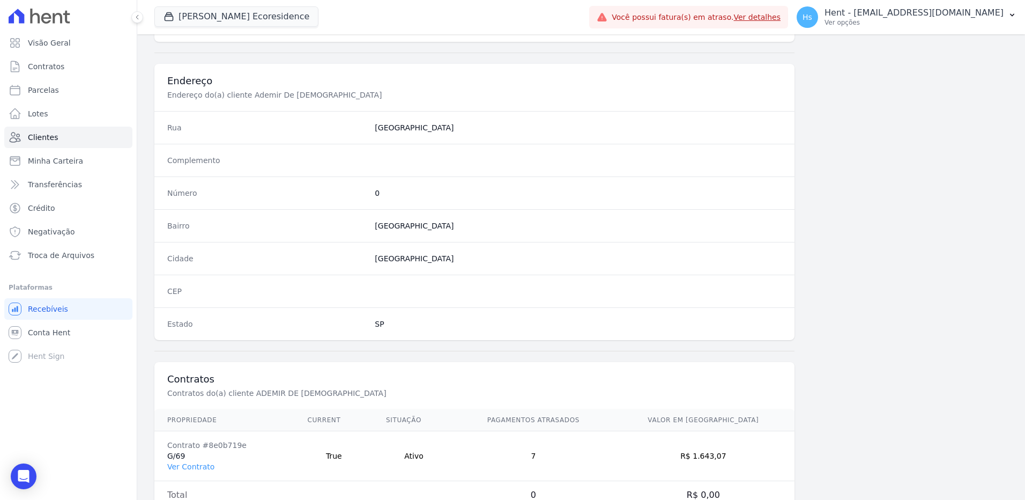
scroll to position [503, 0]
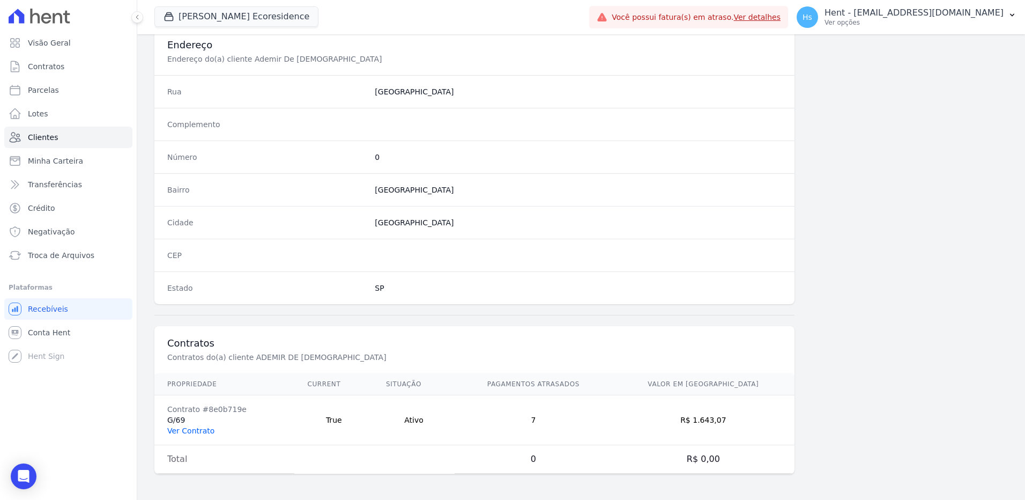
click at [199, 432] on link "Ver Contrato" at bounding box center [190, 430] width 47 height 9
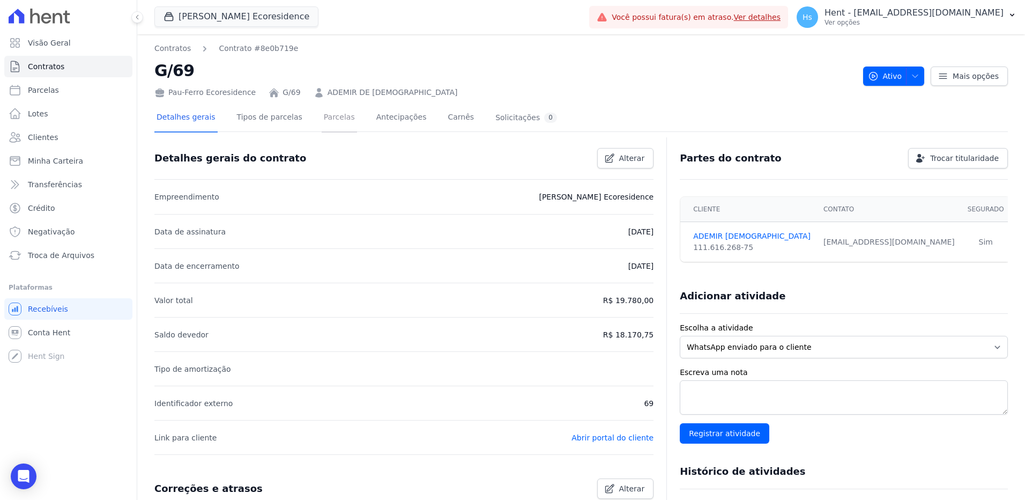
click at [322, 118] on link "Parcelas" at bounding box center [339, 118] width 35 height 28
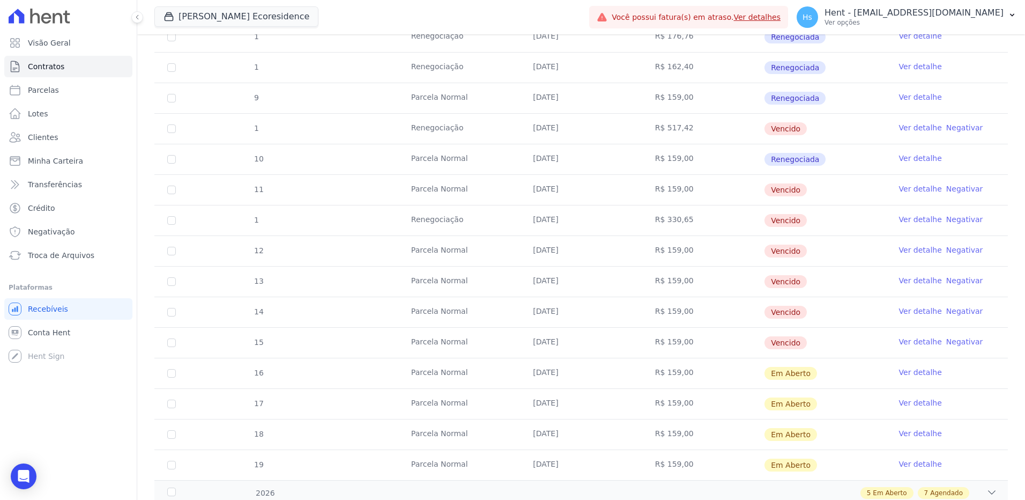
scroll to position [375, 0]
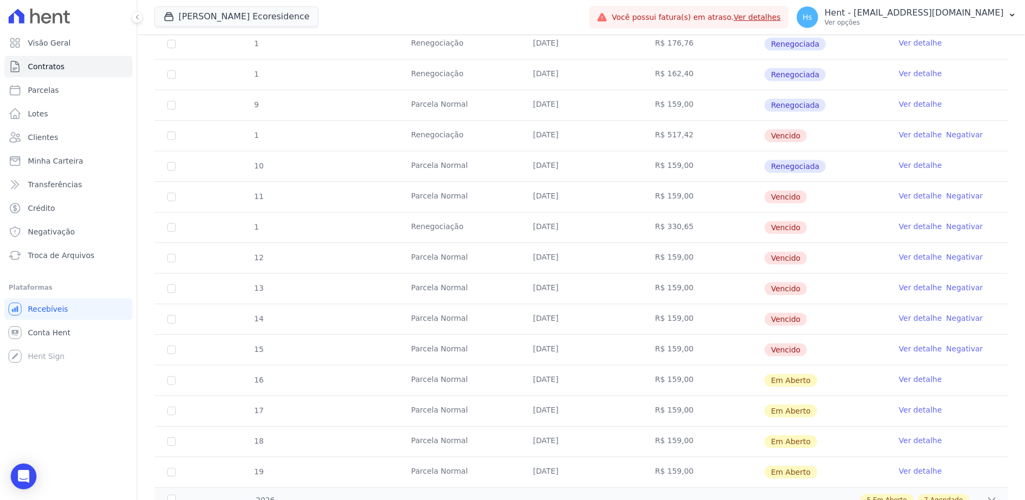
click at [916, 136] on link "Ver detalhe" at bounding box center [920, 134] width 43 height 11
click at [906, 197] on link "Ver detalhe" at bounding box center [920, 195] width 43 height 11
click at [908, 224] on link "Ver detalhe" at bounding box center [920, 226] width 43 height 11
click at [909, 257] on link "Ver detalhe" at bounding box center [920, 256] width 43 height 11
click at [909, 284] on link "Ver detalhe" at bounding box center [920, 287] width 43 height 11
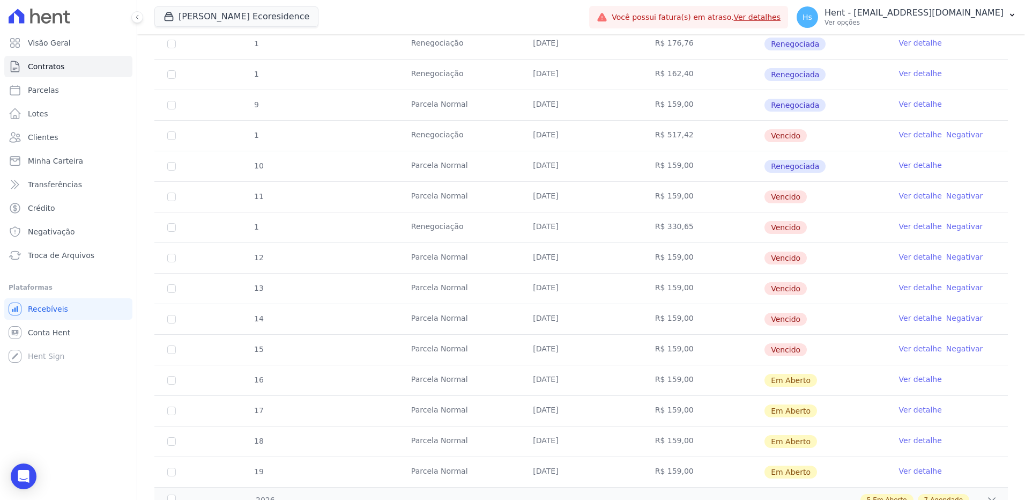
click at [906, 321] on link "Ver detalhe" at bounding box center [920, 318] width 43 height 11
click at [905, 345] on link "Ver detalhe" at bounding box center [920, 348] width 43 height 11
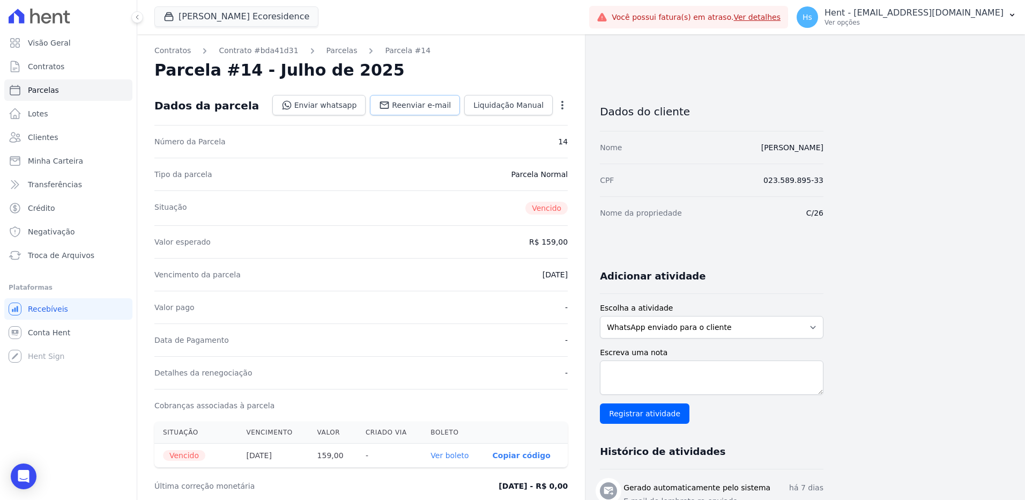
click at [420, 109] on span "Reenviar e-mail" at bounding box center [421, 105] width 59 height 11
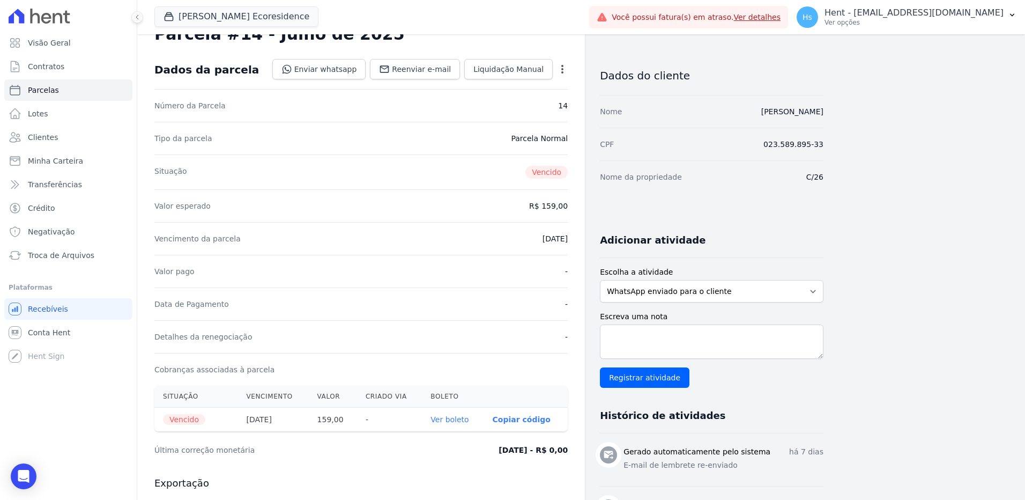
scroll to position [54, 0]
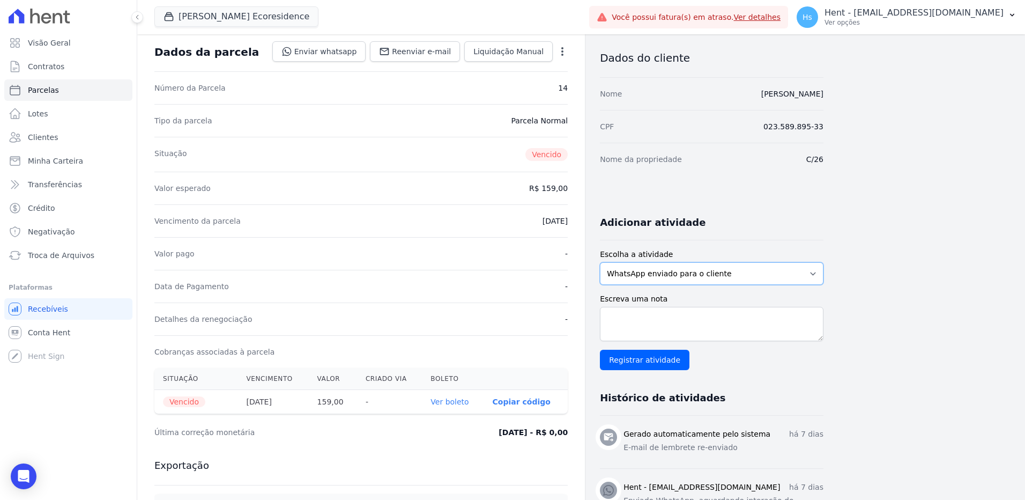
click at [755, 277] on select "WhatsApp enviado para o cliente Adicionar um comentário Ligação feita para o cl…" at bounding box center [712, 273] width 224 height 23
click at [600, 262] on select "WhatsApp enviado para o cliente Adicionar um comentário Ligação feita para o cl…" at bounding box center [712, 273] width 224 height 23
click at [430, 60] on link "Reenviar e-mail" at bounding box center [415, 51] width 90 height 20
click at [648, 333] on textarea "Escreva uma nota" at bounding box center [712, 324] width 224 height 34
click at [637, 326] on textarea "Escreva uma nota" at bounding box center [712, 324] width 224 height 34
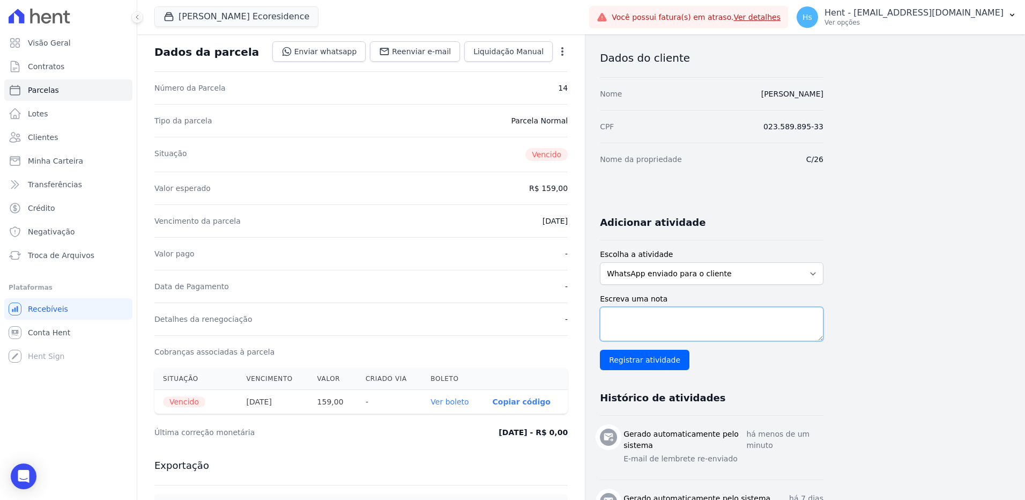
paste textarea "Enviado e-mail e WhatsApp, aguardando interação do cliente."
type textarea "Enviado e-mail e WhatsApp, aguardando interação do cliente."
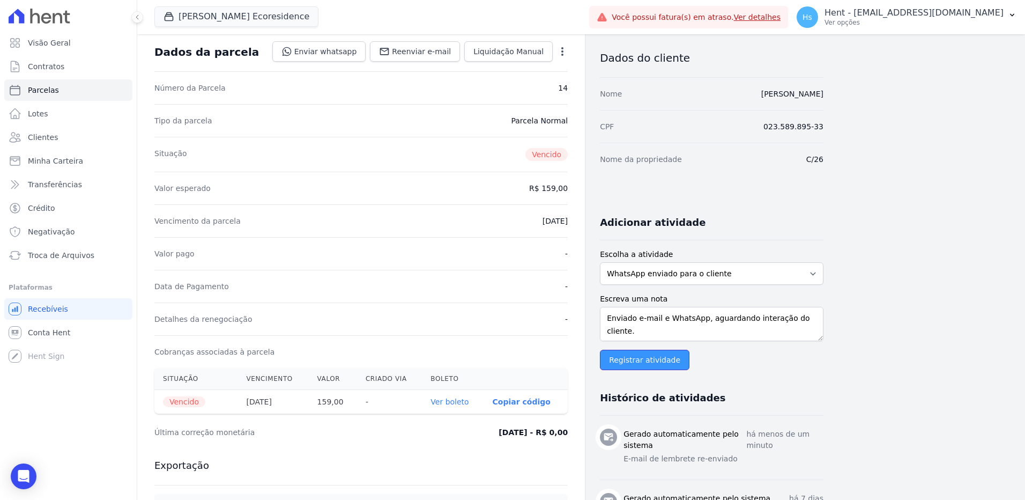
click at [657, 367] on input "Registrar atividade" at bounding box center [645, 359] width 90 height 20
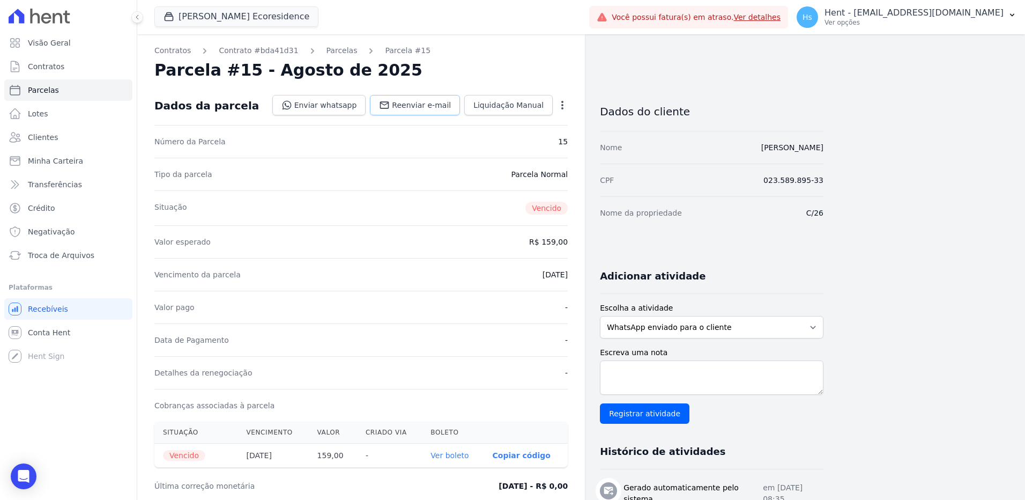
click at [423, 107] on span "Reenviar e-mail" at bounding box center [421, 105] width 59 height 11
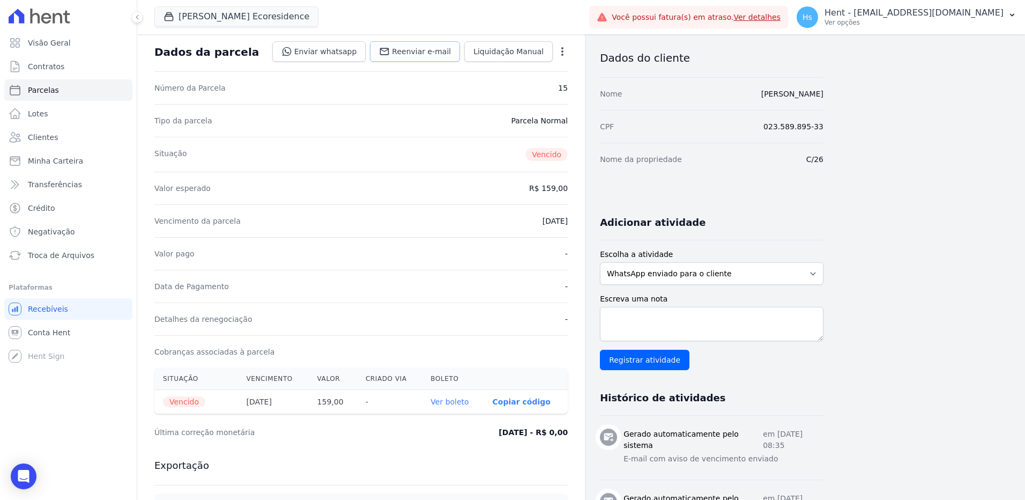
click at [412, 50] on span "Reenviar e-mail" at bounding box center [421, 51] width 59 height 11
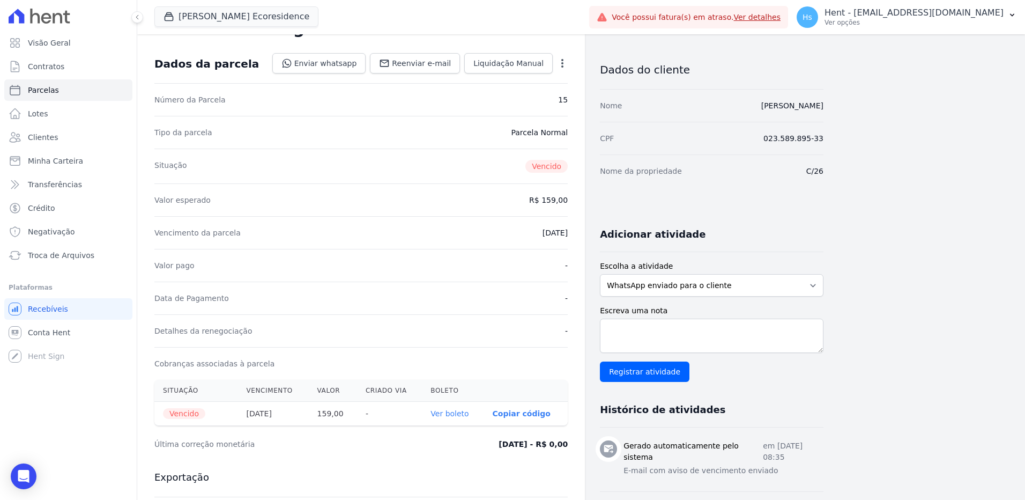
scroll to position [107, 0]
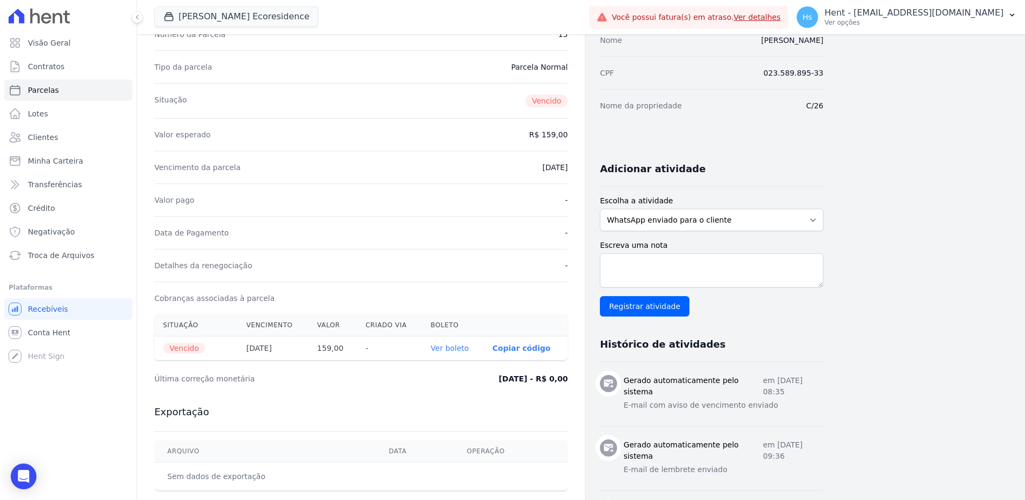
click at [660, 206] on div "Escolha a atividade WhatsApp enviado para o cliente Adicionar um comentário Lig…" at bounding box center [712, 213] width 224 height 36
click at [762, 224] on select "WhatsApp enviado para o cliente Adicionar um comentário Ligação feita para o cl…" at bounding box center [712, 220] width 224 height 23
click at [600, 209] on select "WhatsApp enviado para o cliente Adicionar um comentário Ligação feita para o cl…" at bounding box center [712, 220] width 224 height 23
paste textarea "Enviado e-mail e WhatsApp, aguardando interação do cliente."
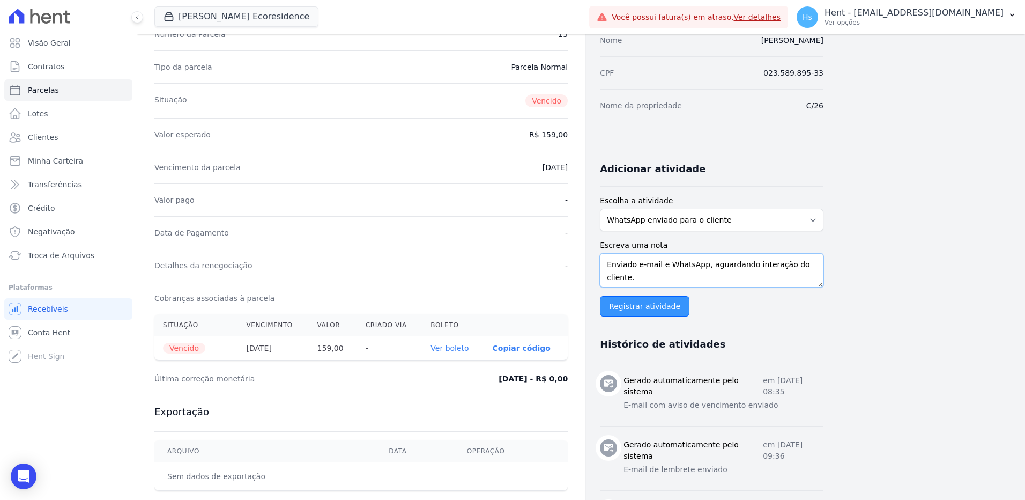
type textarea "Enviado e-mail e WhatsApp, aguardando interação do cliente."
click at [624, 311] on input "Registrar atividade" at bounding box center [645, 306] width 90 height 20
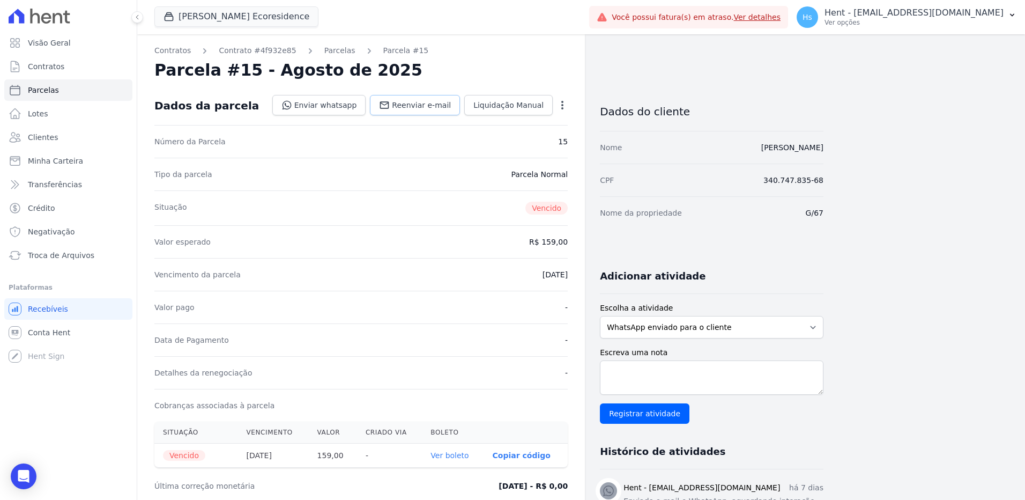
click at [413, 100] on span "Reenviar e-mail" at bounding box center [421, 105] width 59 height 11
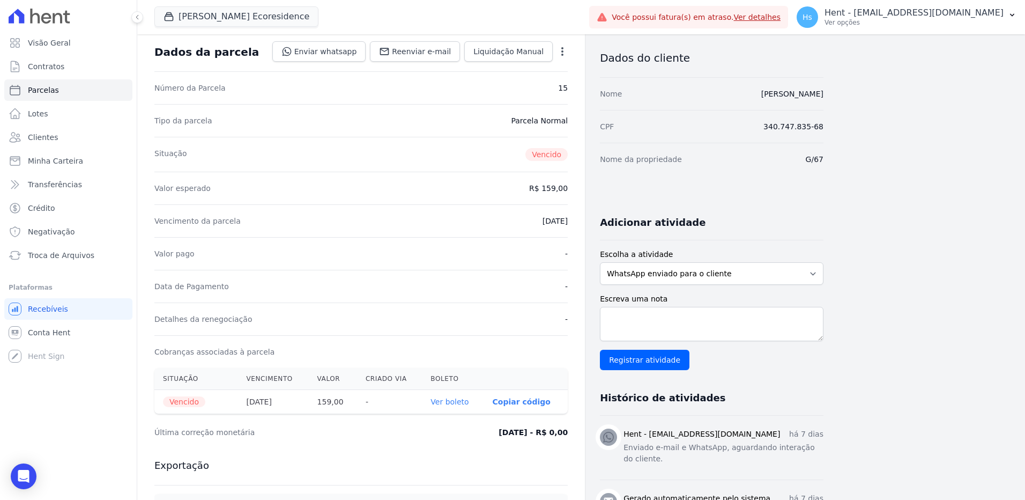
click at [412, 41] on div "Dados da parcela Enviar whatsapp Registrar envio de WhatsApp Caso o envio da me…" at bounding box center [360, 52] width 413 height 39
click at [403, 51] on link "Reenviar e-mail" at bounding box center [415, 51] width 90 height 20
click at [659, 275] on select "WhatsApp enviado para o cliente Adicionar um comentário Ligação feita para o cl…" at bounding box center [712, 273] width 224 height 23
click at [728, 320] on textarea "Escreva uma nota" at bounding box center [712, 324] width 224 height 34
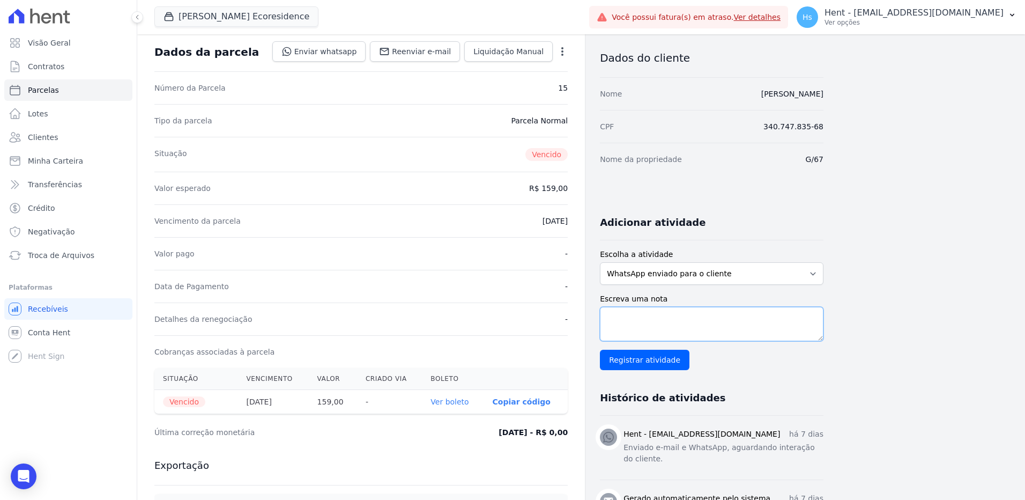
click at [633, 324] on textarea "Escreva uma nota" at bounding box center [712, 324] width 224 height 34
paste textarea "Enviado e-mail e WhatsApp, aguardando interação do cliente."
type textarea "Enviado e-mail e WhatsApp, aguardando interação do cliente."
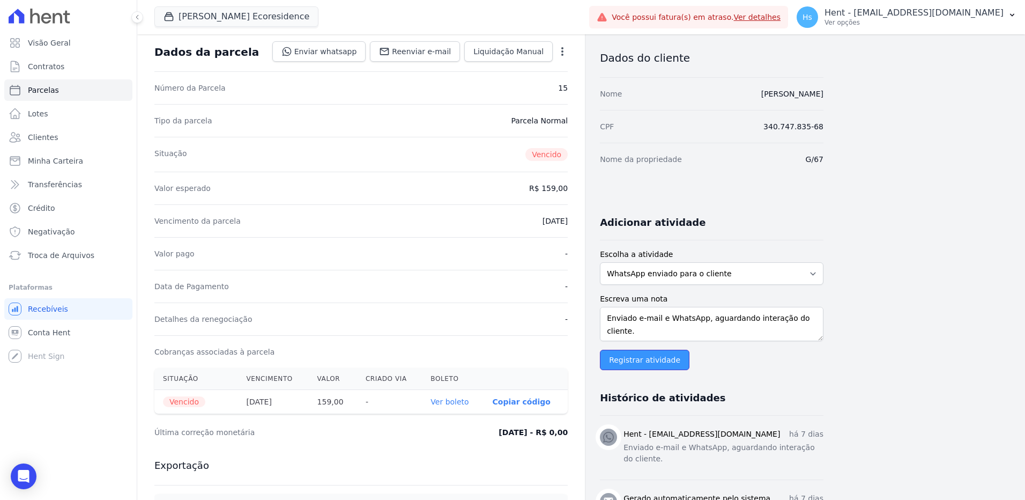
click at [636, 361] on input "Registrar atividade" at bounding box center [645, 359] width 90 height 20
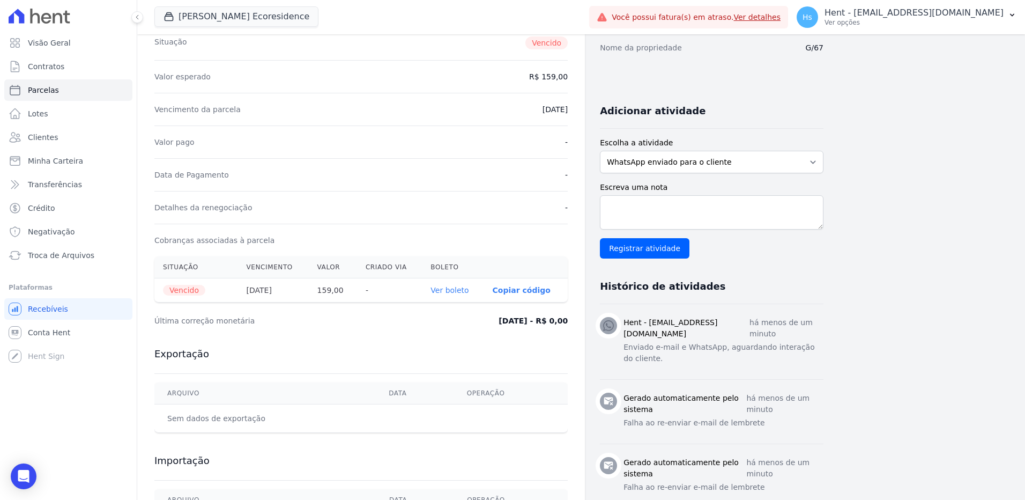
scroll to position [161, 0]
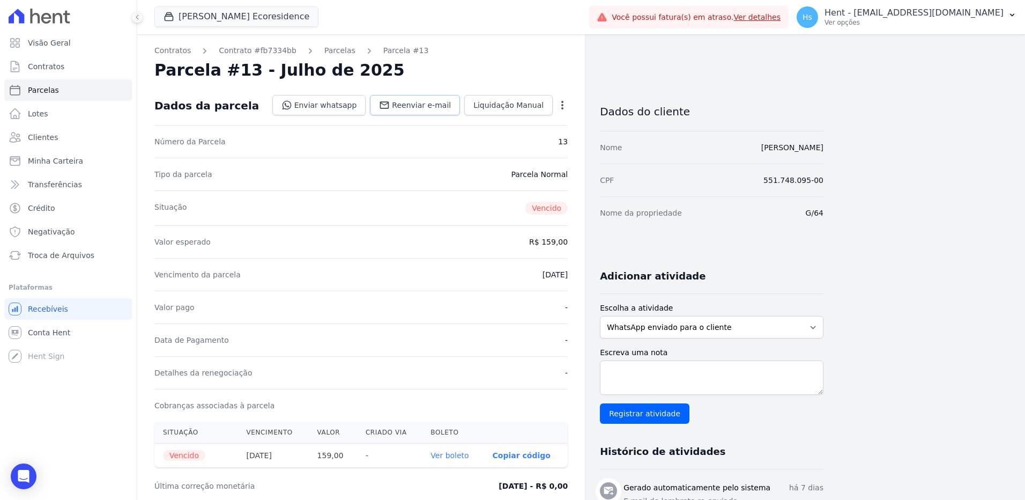
click at [404, 105] on span "Reenviar e-mail" at bounding box center [421, 105] width 59 height 11
click at [631, 382] on textarea "Escreva uma nota" at bounding box center [712, 377] width 224 height 34
paste textarea "Enviado e-mail e WhatsApp, aguardando interação do cliente."
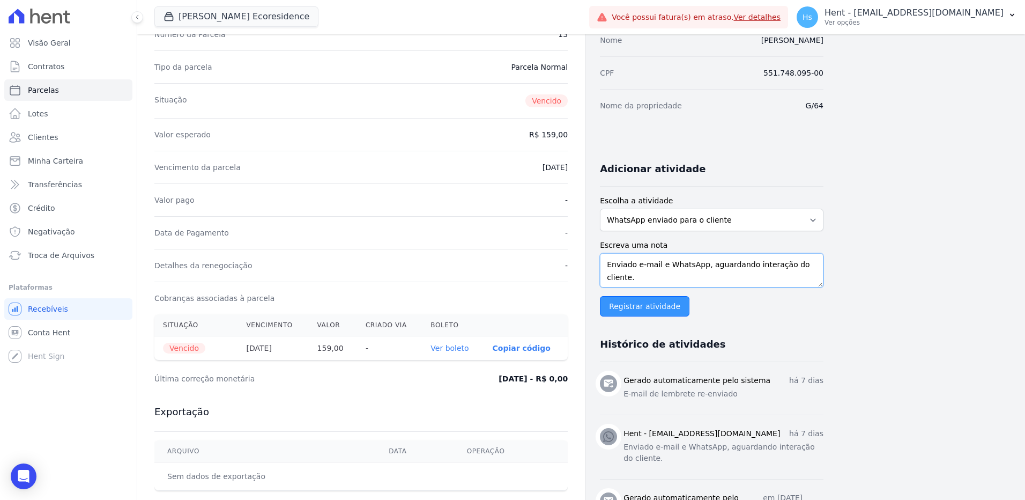
type textarea "Enviado e-mail e WhatsApp, aguardando interação do cliente."
click at [636, 310] on input "Registrar atividade" at bounding box center [645, 306] width 90 height 20
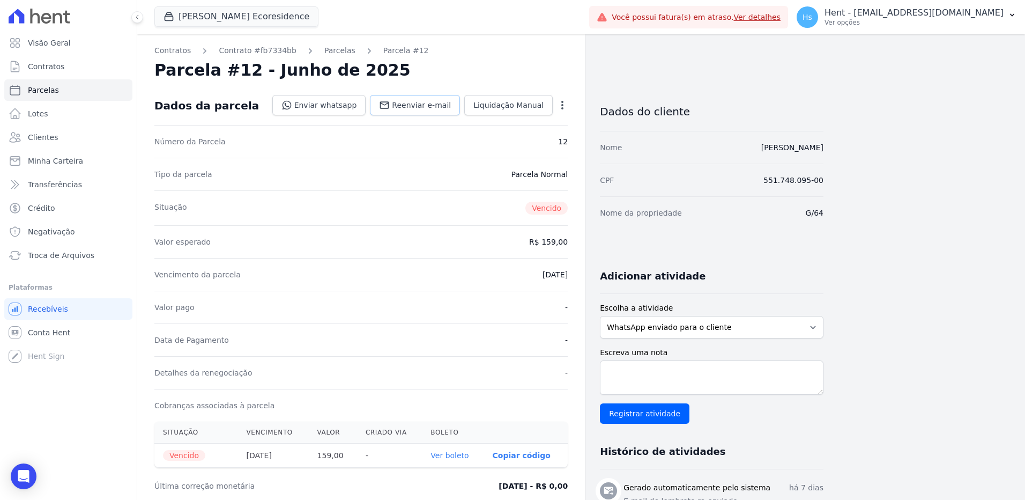
click at [413, 101] on span "Reenviar e-mail" at bounding box center [421, 105] width 59 height 11
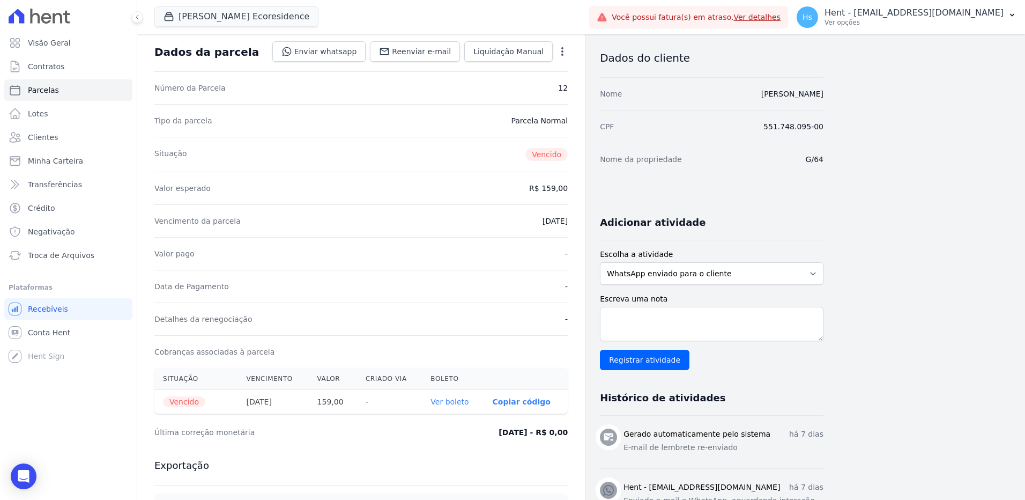
scroll to position [107, 0]
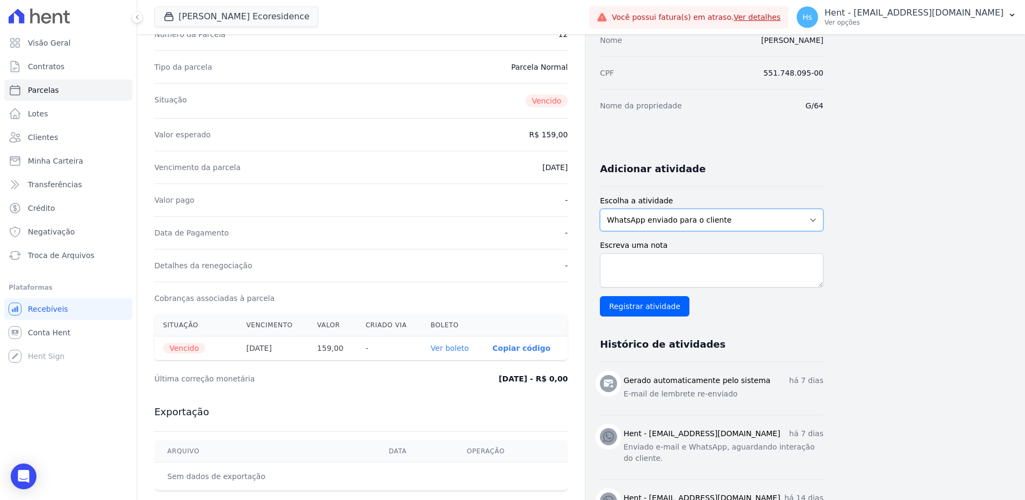
click at [789, 214] on select "WhatsApp enviado para o cliente Adicionar um comentário Ligação feita para o cl…" at bounding box center [712, 220] width 224 height 23
click at [903, 257] on div "Contratos Contrato #fb7334bb [GEOGRAPHIC_DATA] Parcela #12 [GEOGRAPHIC_DATA] #1…" at bounding box center [572, 443] width 871 height 1033
click at [667, 267] on textarea "Escreva uma nota" at bounding box center [712, 270] width 224 height 34
paste textarea "Enviado e-mail e WhatsApp, aguardando interação do cliente."
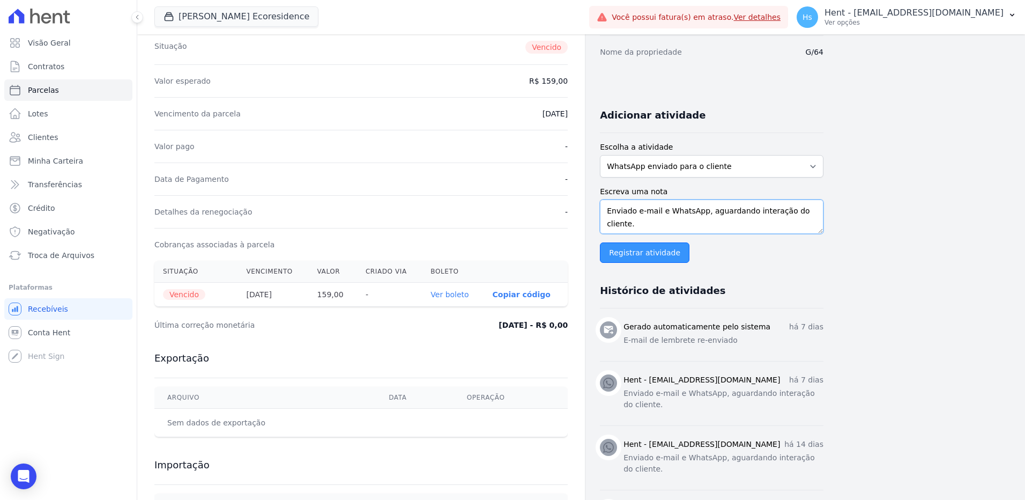
type textarea "Enviado e-mail e WhatsApp, aguardando interação do cliente."
click at [650, 254] on input "Registrar atividade" at bounding box center [645, 252] width 90 height 20
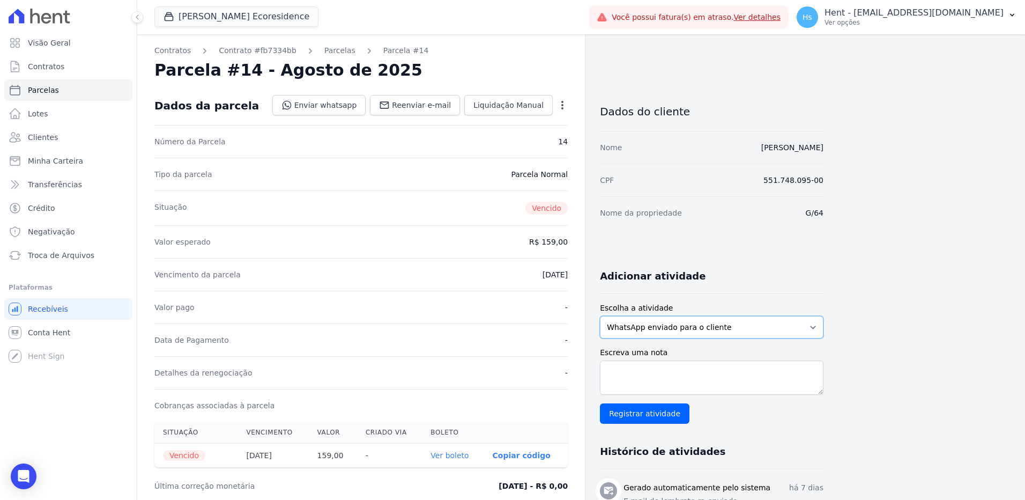
click at [718, 322] on select "WhatsApp enviado para o cliente Adicionar um comentário Ligação feita para o cl…" at bounding box center [712, 327] width 224 height 23
click at [600, 316] on select "WhatsApp enviado para o cliente Adicionar um comentário Ligação feita para o cl…" at bounding box center [712, 327] width 224 height 23
click at [660, 365] on textarea "Escreva uma nota" at bounding box center [712, 377] width 224 height 34
paste textarea "Enviado e-mail e WhatsApp, aguardando interação do cliente."
type textarea "Enviado e-mail e WhatsApp, aguardando interação do cliente."
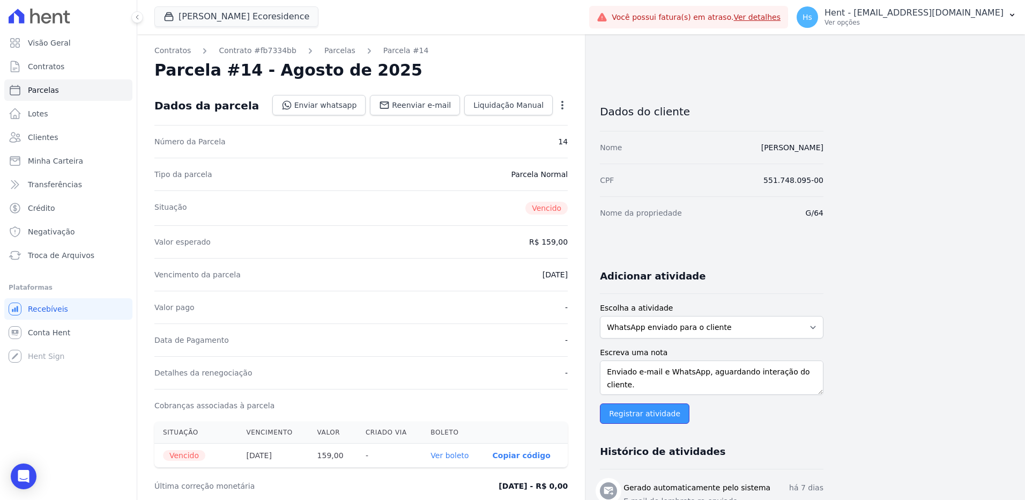
click at [641, 415] on input "Registrar atividade" at bounding box center [645, 413] width 90 height 20
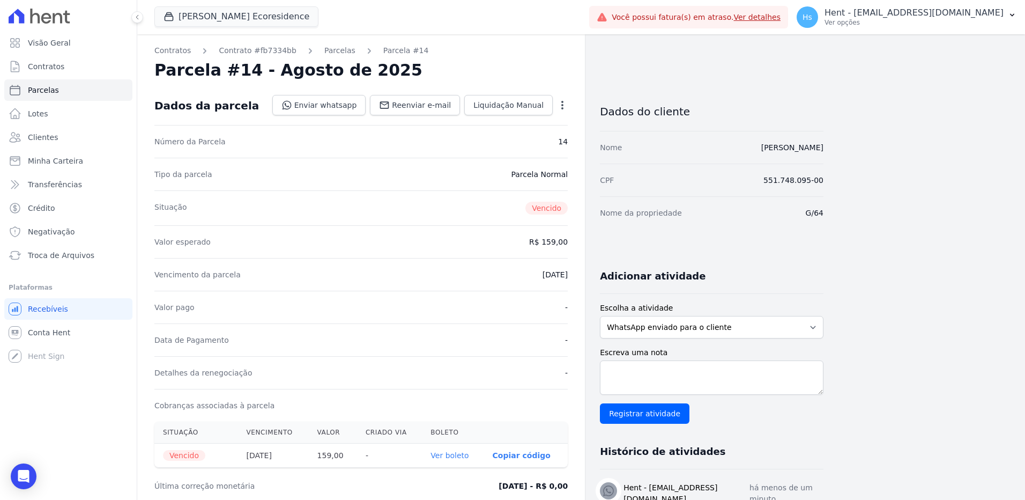
scroll to position [54, 0]
click at [431, 106] on span "Reenviar e-mail" at bounding box center [421, 105] width 59 height 11
click at [686, 391] on textarea "Escreva uma nota" at bounding box center [712, 377] width 224 height 34
paste textarea "Enviado e-mail e WhatsApp, aguardando interação do cliente."
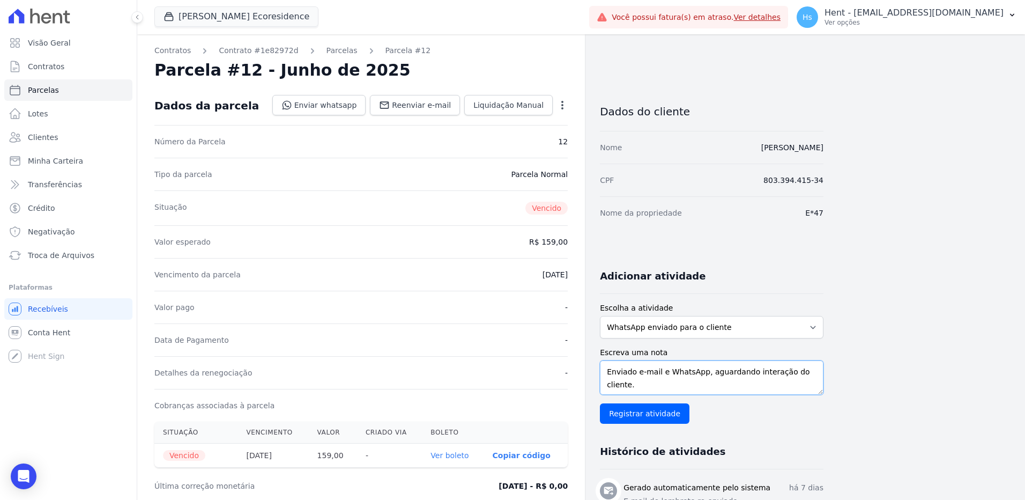
click at [686, 391] on textarea "Enviado e-mail e WhatsApp, aguardando interação do cliente." at bounding box center [712, 377] width 224 height 34
type textarea "Enviado e-mail e WhatsApp, aguardando interação do cliente."
click at [621, 415] on input "Registrar atividade" at bounding box center [645, 413] width 90 height 20
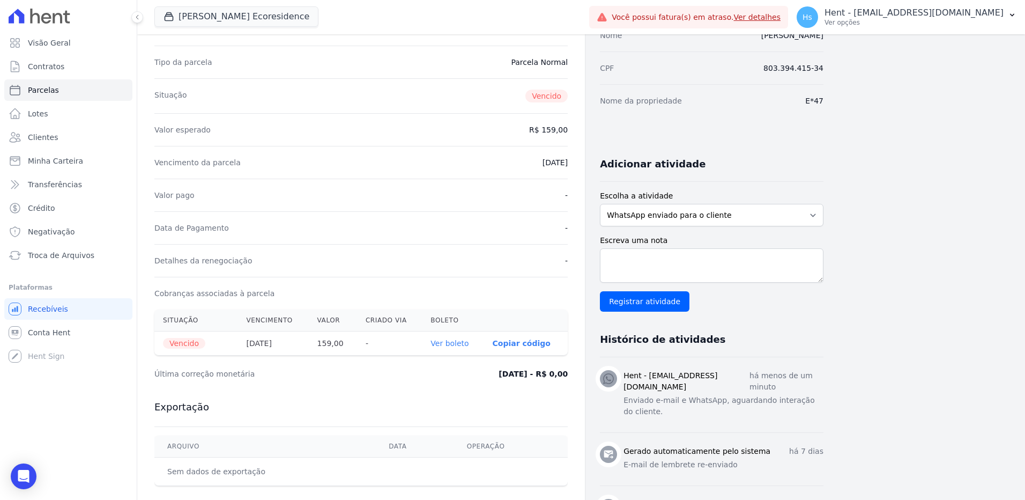
scroll to position [107, 0]
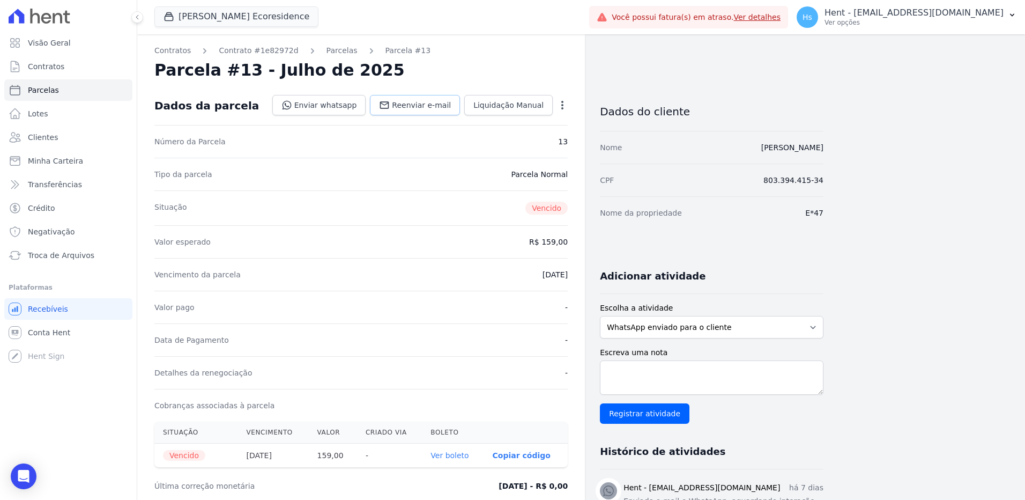
click at [428, 102] on span "Reenviar e-mail" at bounding box center [421, 105] width 59 height 11
click at [703, 374] on textarea "Escreva uma nota" at bounding box center [712, 377] width 224 height 34
paste textarea "Enviado e-mail e WhatsApp, aguardando interação do cliente."
type textarea "Enviado e-mail e WhatsApp, aguardando interação do cliente."
click at [665, 415] on input "Registrar atividade" at bounding box center [645, 413] width 90 height 20
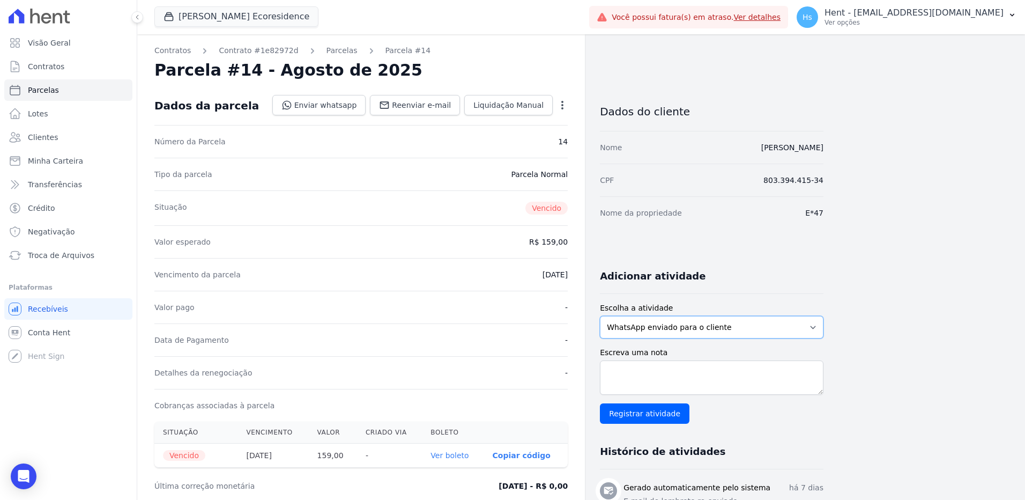
click at [741, 332] on select "WhatsApp enviado para o cliente Adicionar um comentário Ligação feita para o cl…" at bounding box center [712, 327] width 224 height 23
click at [421, 100] on span "Reenviar e-mail" at bounding box center [421, 105] width 59 height 11
click at [675, 360] on div "Escreva uma nota Registrar atividade" at bounding box center [712, 385] width 224 height 77
click at [662, 369] on textarea "Escreva uma nota" at bounding box center [712, 377] width 224 height 34
paste textarea "Enviado e-mail e WhatsApp, aguardando interação do cliente."
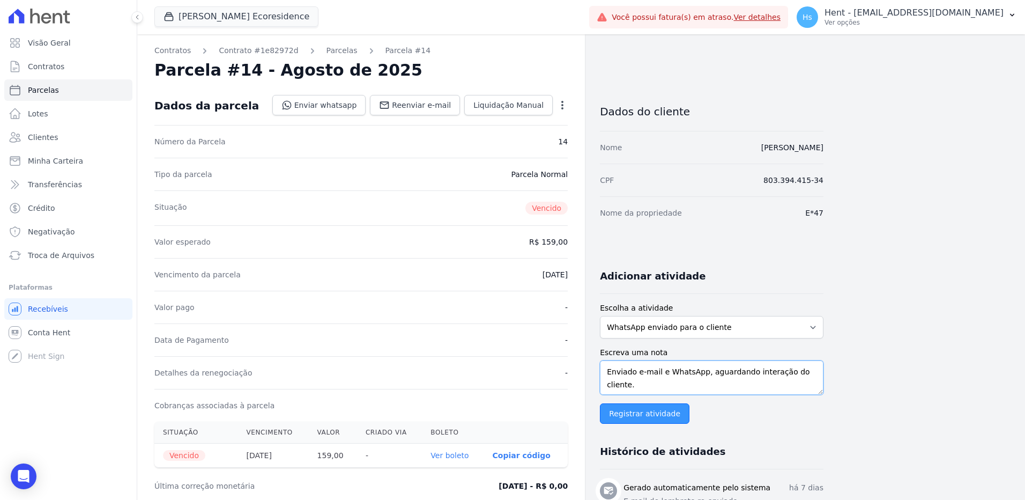
type textarea "Enviado e-mail e WhatsApp, aguardando interação do cliente."
click at [626, 409] on input "Registrar atividade" at bounding box center [645, 413] width 90 height 20
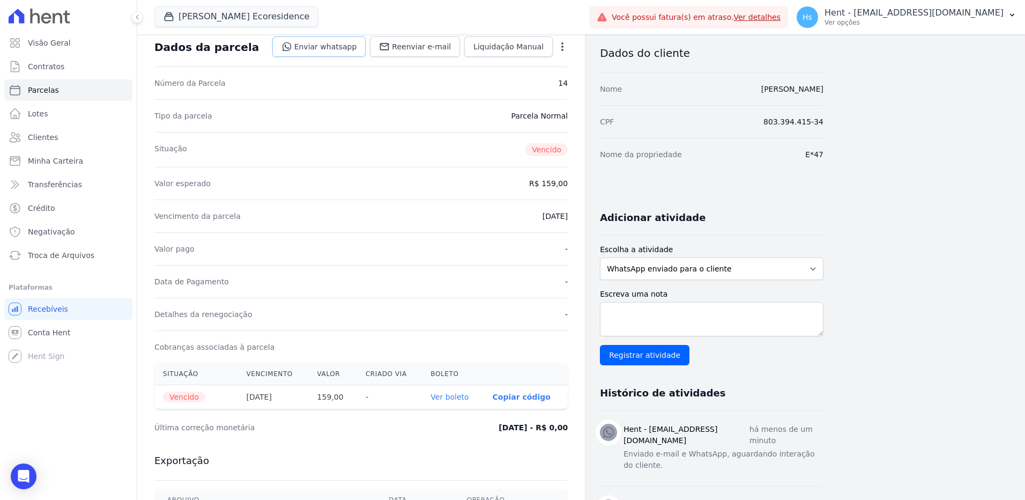
scroll to position [54, 0]
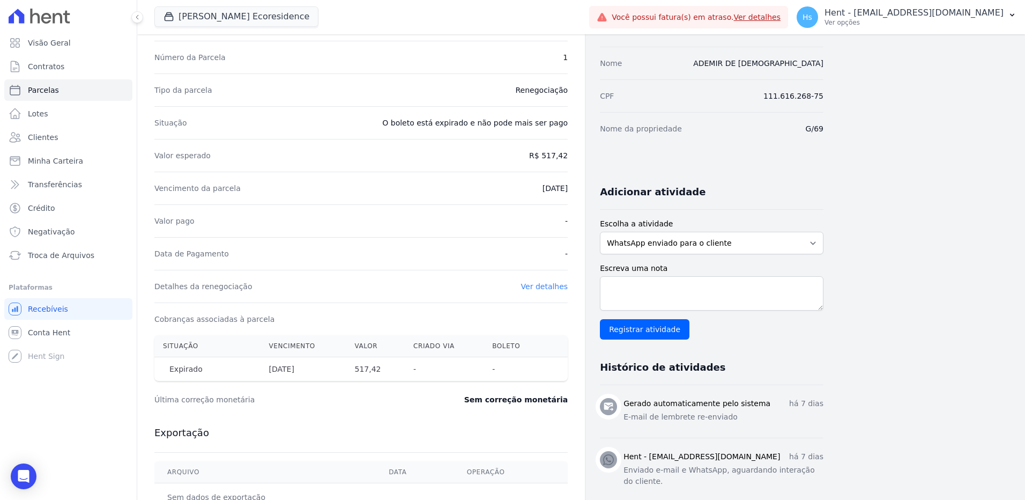
scroll to position [54, 0]
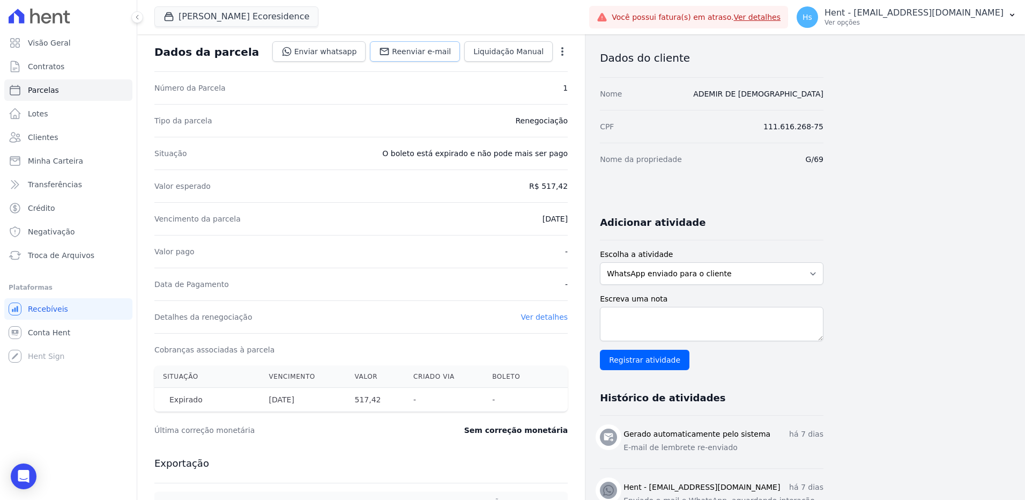
click at [416, 54] on span "Reenviar e-mail" at bounding box center [421, 51] width 59 height 11
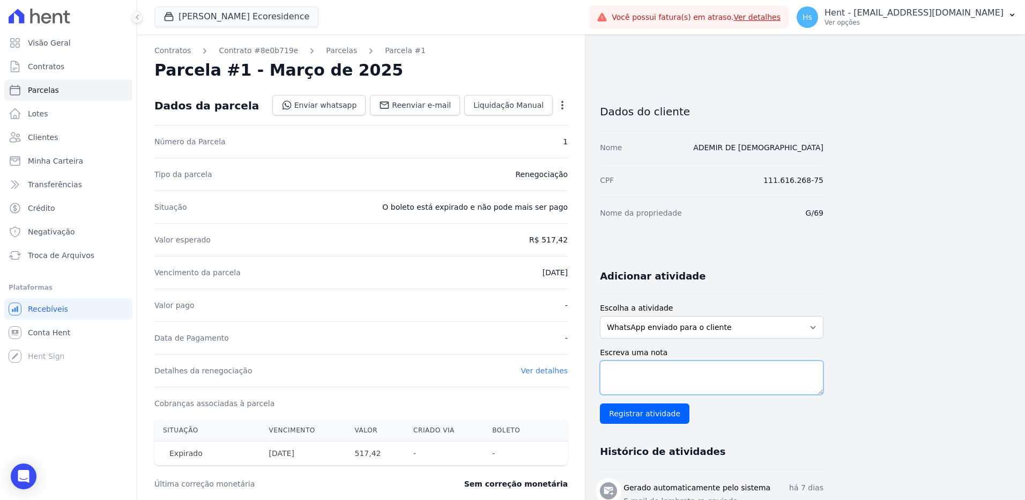
click at [639, 368] on textarea "Escreva uma nota" at bounding box center [712, 377] width 224 height 34
paste textarea "Enviado e-mail e WhatsApp, aguardando interação do cliente."
type textarea "Enviado e-mail e WhatsApp, aguardando interação do cliente."
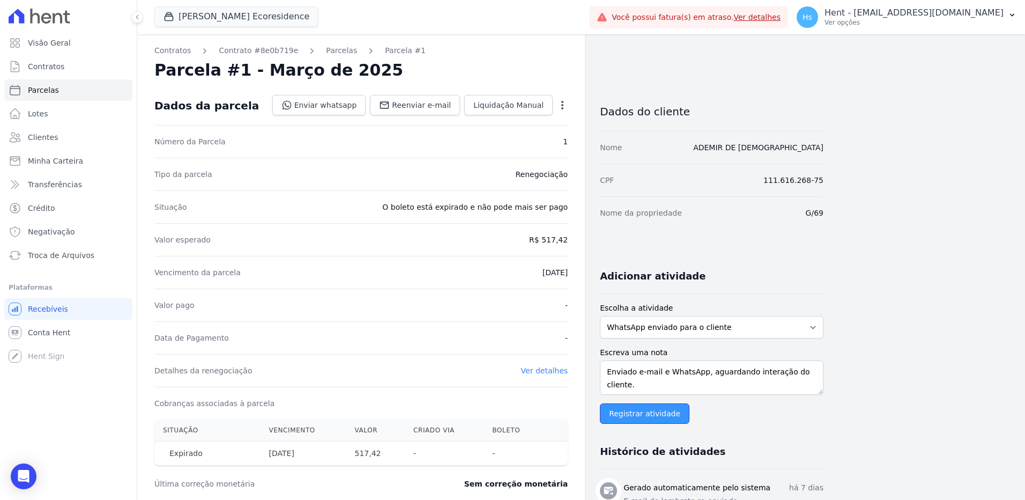
click at [636, 416] on input "Registrar atividade" at bounding box center [645, 413] width 90 height 20
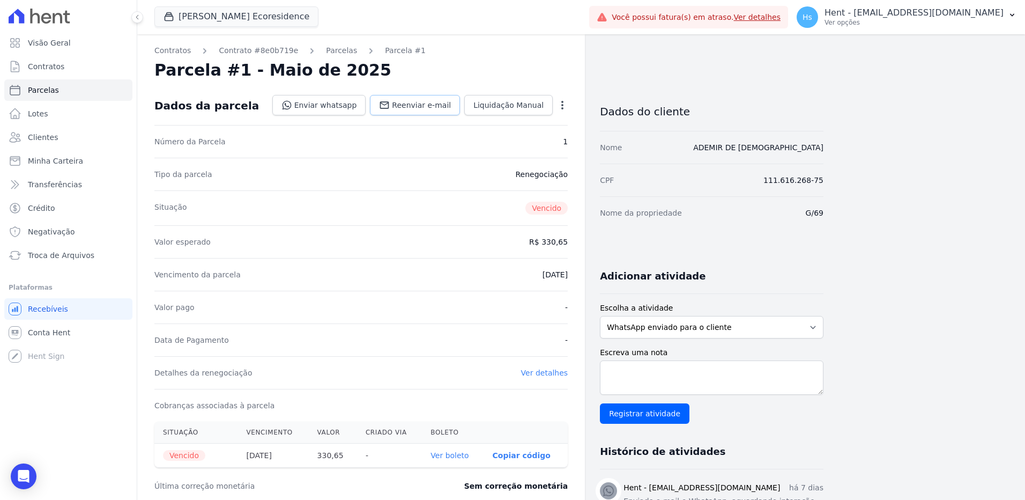
click at [427, 100] on span "Reenviar e-mail" at bounding box center [421, 105] width 59 height 11
click at [763, 322] on select "WhatsApp enviado para o cliente Adicionar um comentário Ligação feita para o cl…" at bounding box center [712, 327] width 224 height 23
click at [711, 387] on textarea "Escreva uma nota" at bounding box center [712, 377] width 224 height 34
paste textarea "Enviado e-mail e WhatsApp, aguardando interação do cliente."
type textarea "Enviado e-mail e WhatsApp, aguardando interação do cliente."
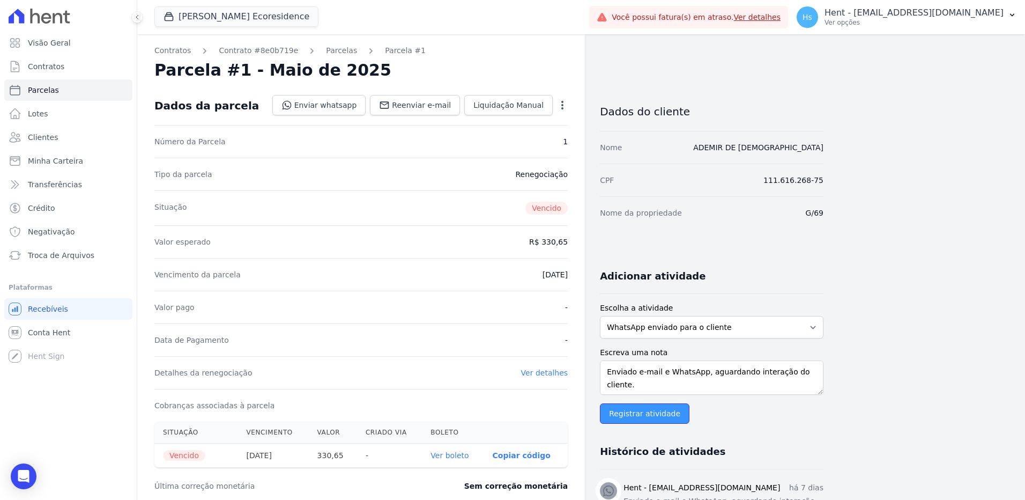
click at [647, 417] on input "Registrar atividade" at bounding box center [645, 413] width 90 height 20
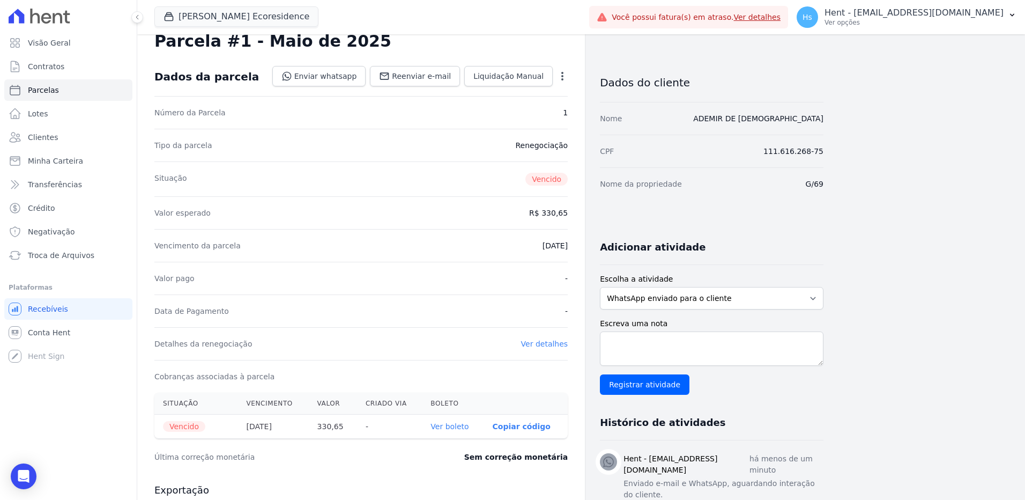
scroll to position [54, 0]
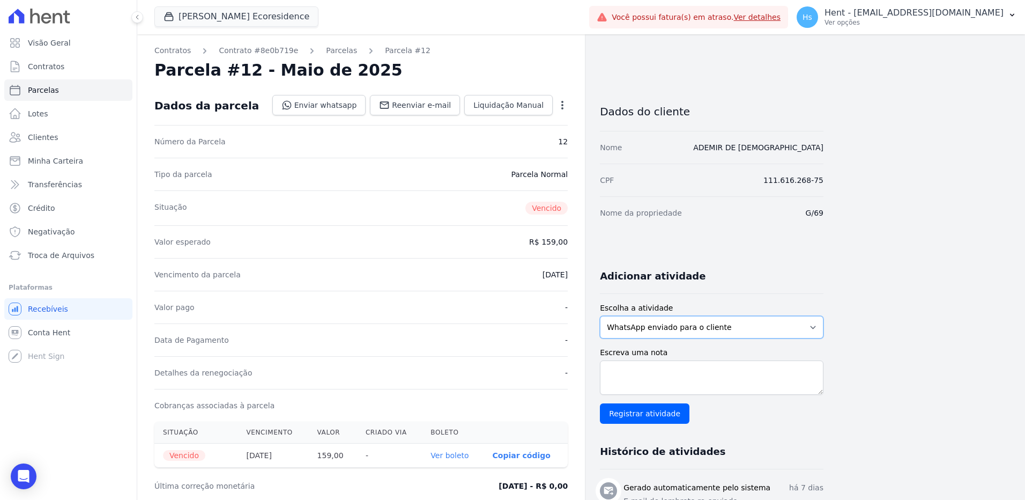
click at [786, 333] on select "WhatsApp enviado para o cliente Adicionar um comentário Ligação feita para o cl…" at bounding box center [712, 327] width 224 height 23
click at [600, 316] on select "WhatsApp enviado para o cliente Adicionar um comentário Ligação feita para o cl…" at bounding box center [712, 327] width 224 height 23
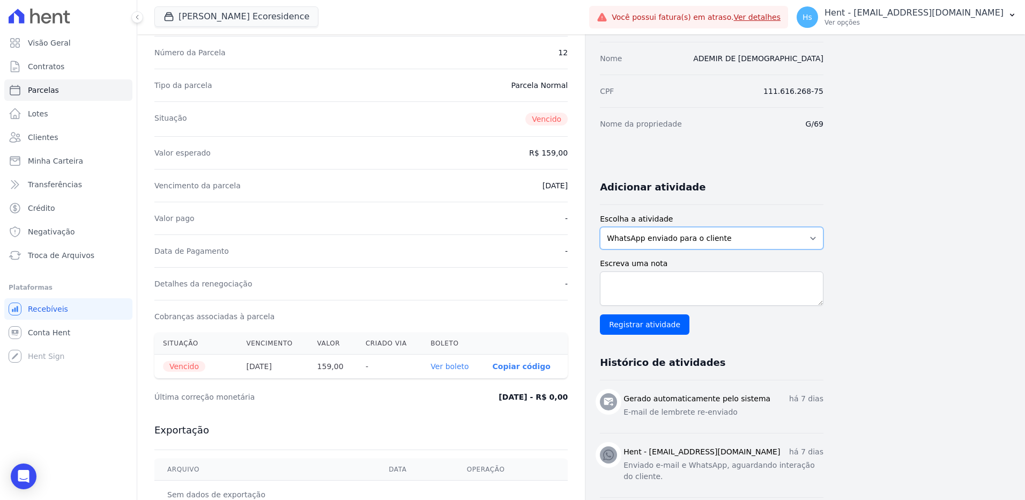
scroll to position [161, 0]
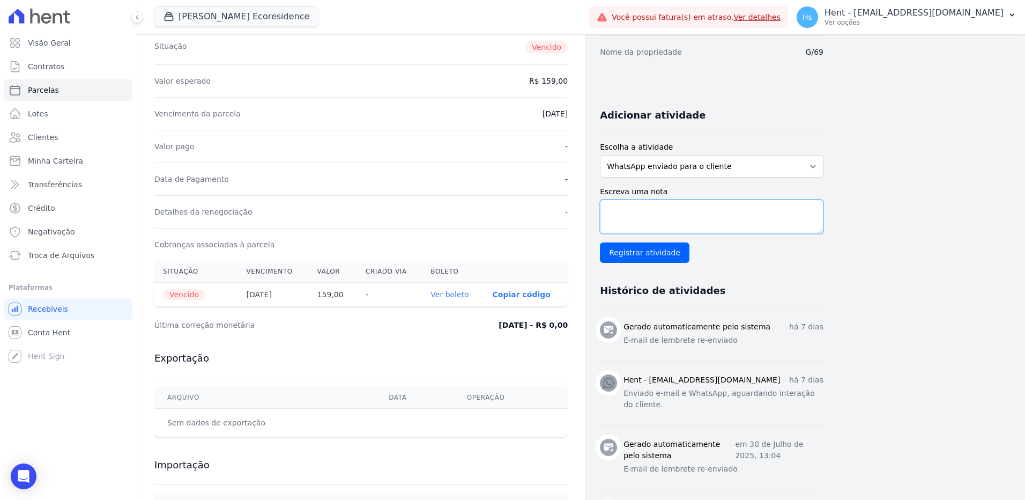
click at [690, 233] on textarea "Escreva uma nota" at bounding box center [712, 216] width 224 height 34
paste textarea "Enviado e-mail e WhatsApp, aguardando interação do cliente."
type textarea "Enviado e-mail e WhatsApp, aguardando interação do cliente."
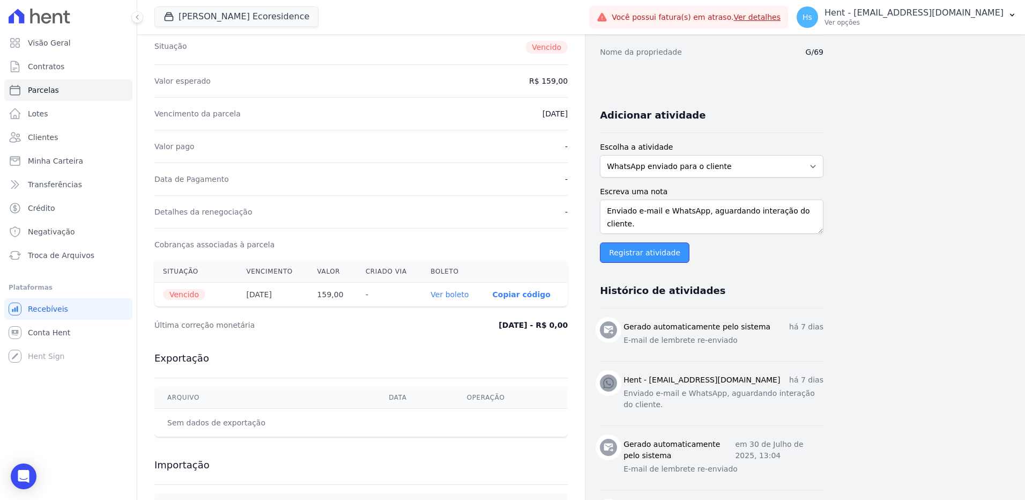
click at [663, 257] on input "Registrar atividade" at bounding box center [645, 252] width 90 height 20
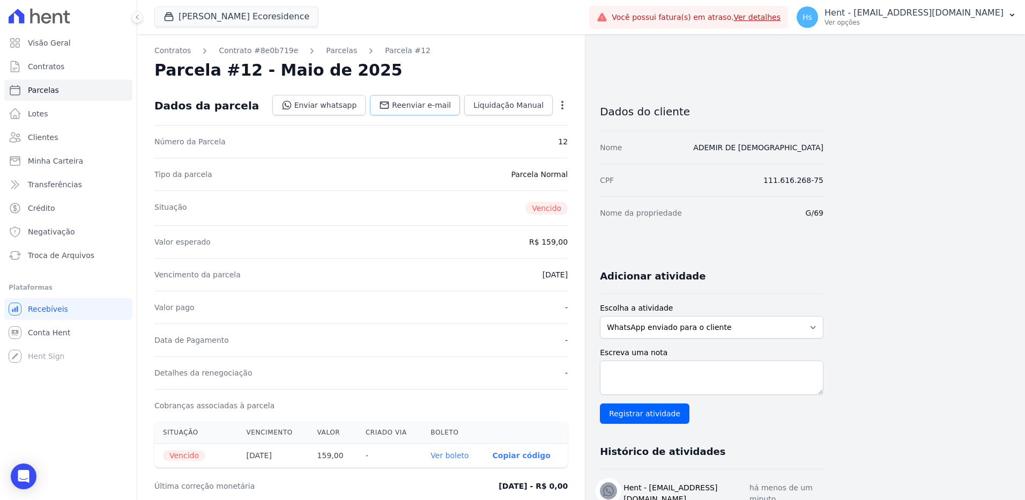
click at [416, 102] on span "Reenviar e-mail" at bounding box center [421, 105] width 59 height 11
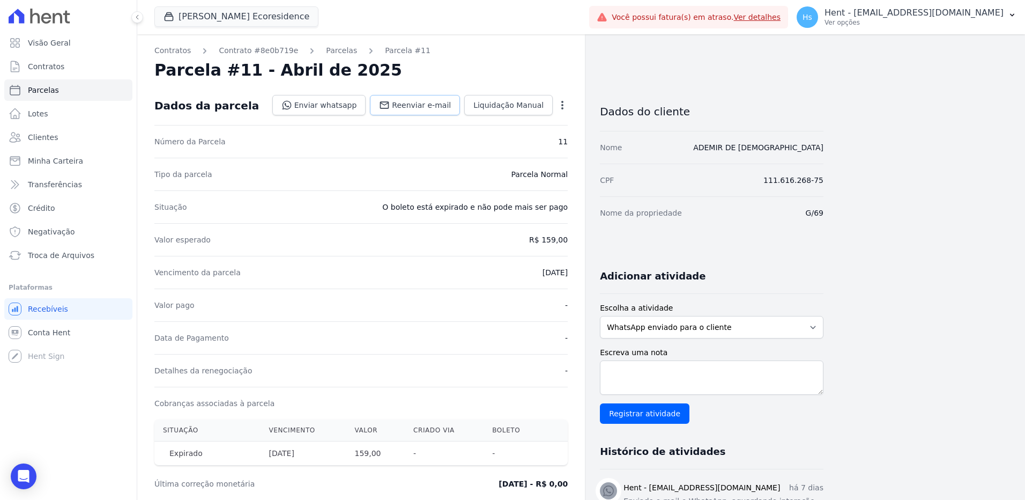
click at [436, 105] on span "Reenviar e-mail" at bounding box center [421, 105] width 59 height 11
click at [404, 97] on link "Reenviar e-mail" at bounding box center [415, 105] width 90 height 20
click at [620, 368] on textarea "Escreva uma nota" at bounding box center [712, 377] width 224 height 34
paste textarea "Enviado e-mail e WhatsApp, aguardando interação do cliente."
type textarea "Enviado e-mail e WhatsApp, aguardando interação do cliente."
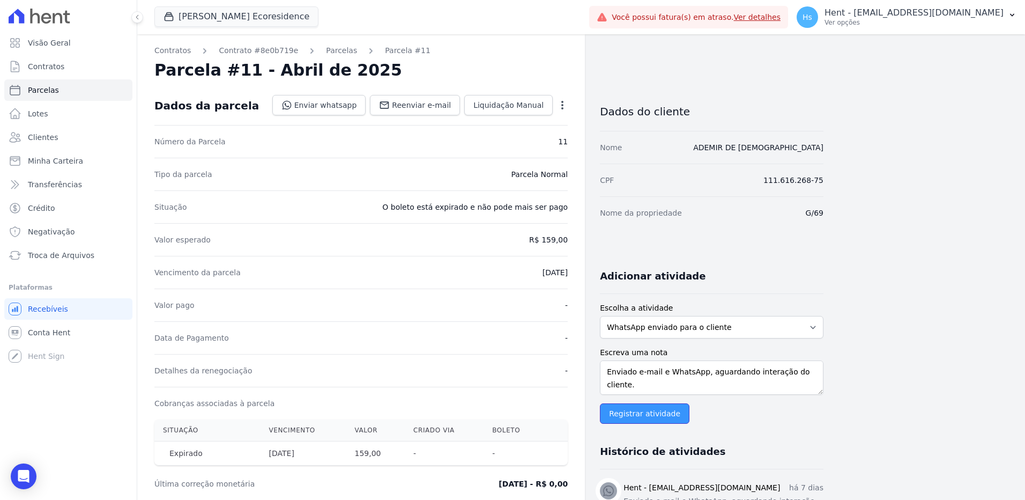
click at [664, 417] on input "Registrar atividade" at bounding box center [645, 413] width 90 height 20
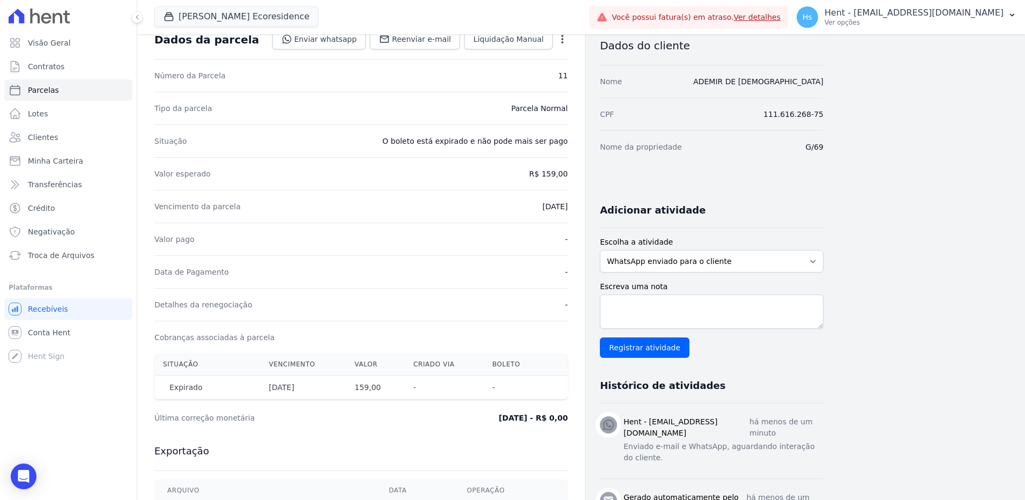
scroll to position [54, 0]
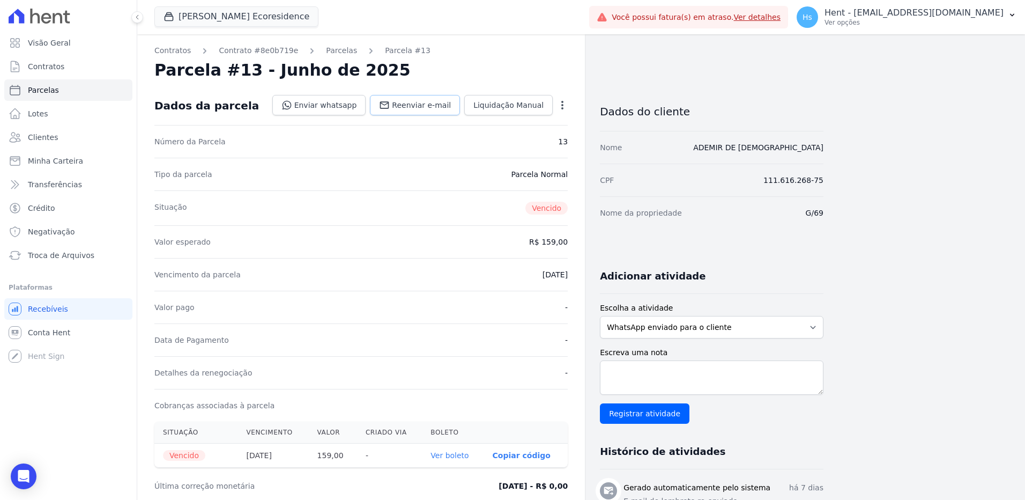
click at [395, 97] on link "Reenviar e-mail" at bounding box center [415, 105] width 90 height 20
drag, startPoint x: 697, startPoint y: 353, endPoint x: 693, endPoint y: 367, distance: 15.1
paste textarea "Enviado e-mail e WhatsApp, aguardando interação do cliente."
type textarea "Enviado e-mail e WhatsApp, aguardando interação do cliente."
click at [660, 413] on input "Registrar atividade" at bounding box center [645, 413] width 90 height 20
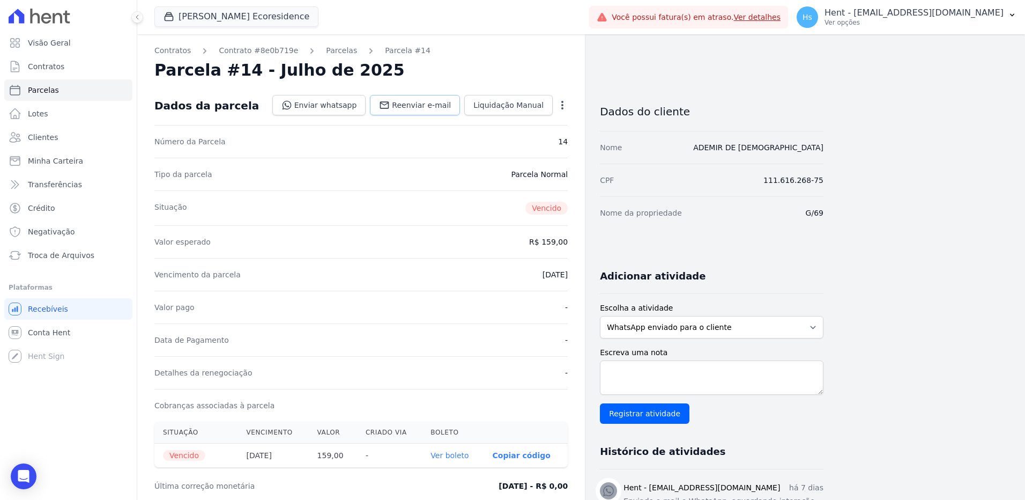
click at [412, 100] on span "Reenviar e-mail" at bounding box center [421, 105] width 59 height 11
click at [721, 381] on textarea "Escreva uma nota" at bounding box center [712, 377] width 224 height 34
paste textarea "Enviado e-mail e WhatsApp, aguardando interação do cliente."
type textarea "Enviado e-mail e WhatsApp, aguardando interação do cliente."
click at [651, 418] on input "Registrar atividade" at bounding box center [645, 413] width 90 height 20
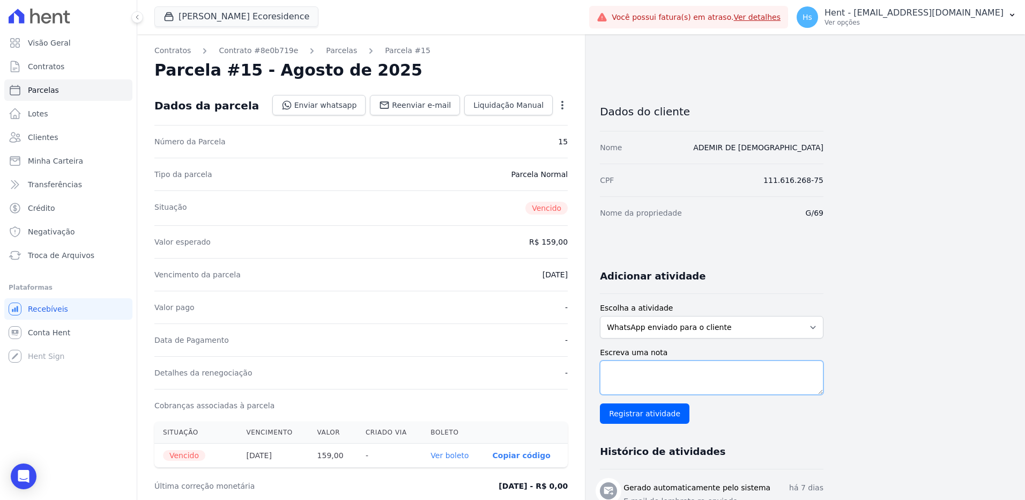
paste textarea "Enviado e-mail e WhatsApp, aguardando interação do cliente."
type textarea "Enviado e-mail e WhatsApp, aguardando interação do cliente."
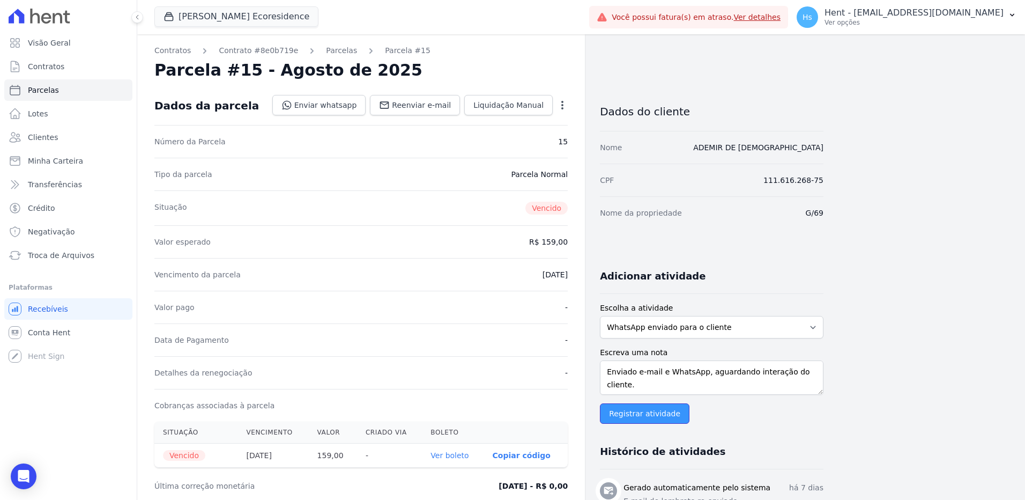
click at [643, 419] on input "Registrar atividade" at bounding box center [645, 413] width 90 height 20
